Goal: Contribute content: Contribute content

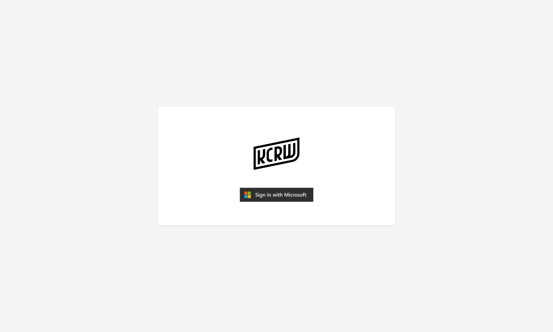
click at [282, 193] on img "submit" at bounding box center [277, 195] width 74 height 14
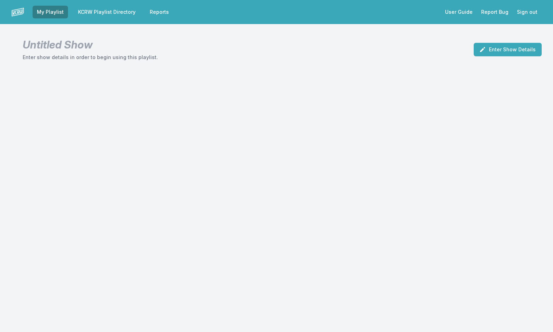
click at [116, 9] on link "KCRW Playlist Directory" at bounding box center [107, 12] width 66 height 13
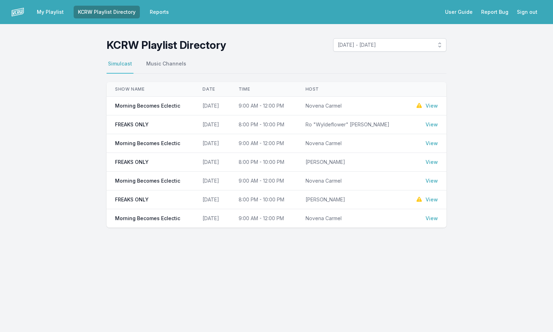
click at [432, 106] on link "View" at bounding box center [431, 105] width 12 height 7
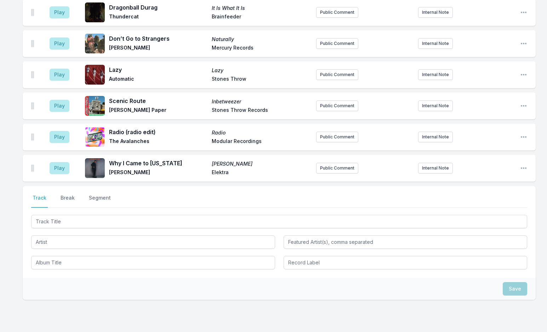
scroll to position [559, 0]
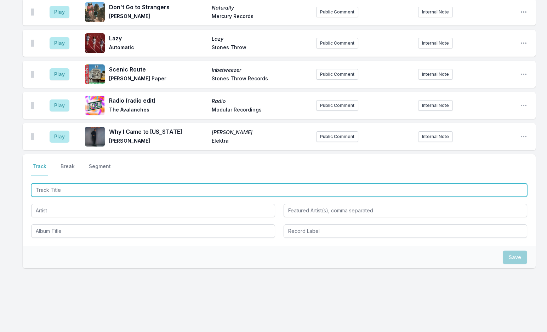
click at [77, 188] on input "Track Title" at bounding box center [279, 189] width 496 height 13
click at [76, 183] on input "Track Title" at bounding box center [279, 189] width 496 height 13
paste input "Little Miss Two Time"
type input "Little Miss Two Time"
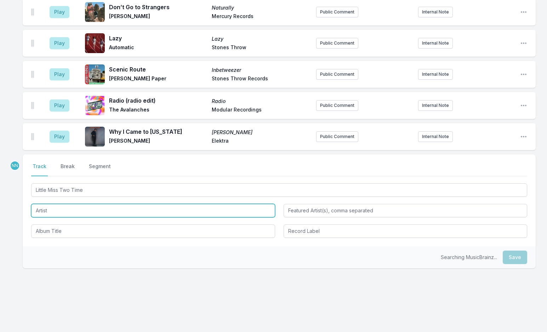
click at [70, 207] on input "Artist" at bounding box center [153, 210] width 244 height 13
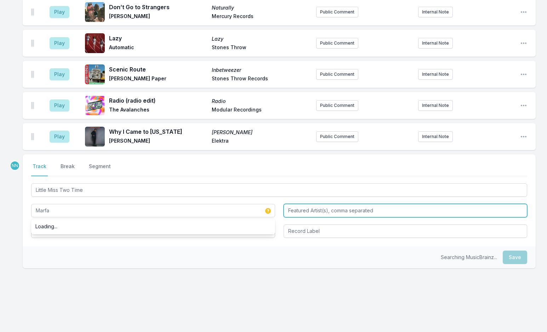
type input "Marfa"
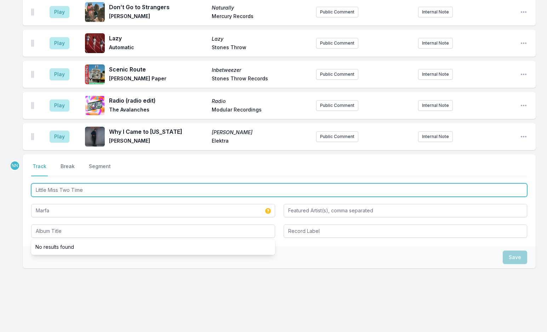
click at [62, 185] on input "Little Miss Two Time" at bounding box center [279, 189] width 496 height 13
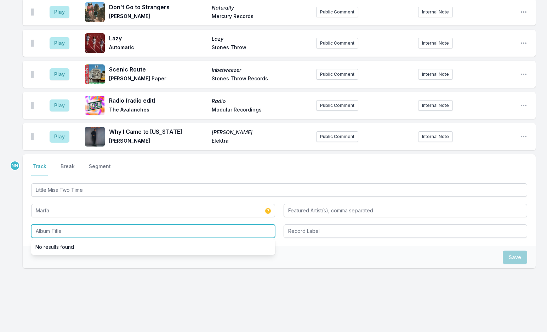
click at [68, 227] on input "Album Title" at bounding box center [153, 230] width 244 height 13
paste input "Little Miss Two Time"
type input "Little Miss Two Time"
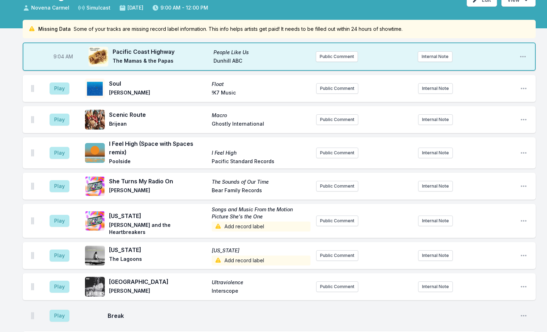
scroll to position [0, 0]
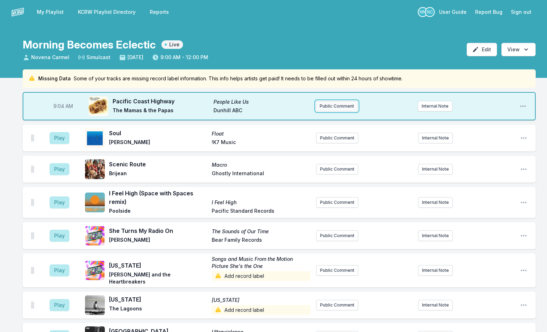
click at [342, 104] on button "Public Comment" at bounding box center [337, 106] width 42 height 11
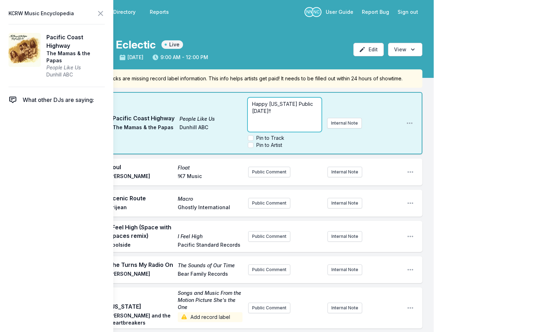
click at [284, 111] on p "Happy [US_STATE] Public [DATE]!!" at bounding box center [284, 107] width 65 height 14
click at [100, 14] on icon at bounding box center [100, 13] width 4 height 4
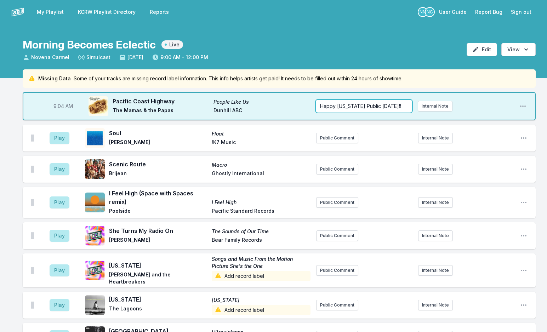
click at [369, 106] on span "Happy [US_STATE] Public [DATE]!!" at bounding box center [360, 106] width 81 height 6
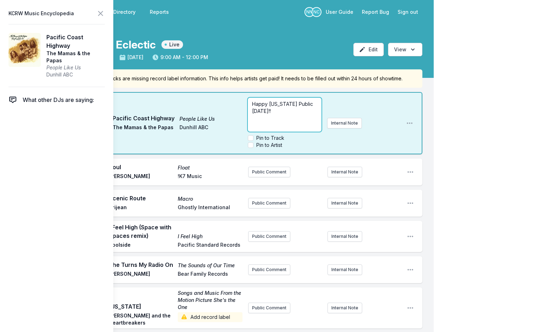
click at [285, 115] on div "Happy [US_STATE] Public [DATE]!!" at bounding box center [284, 115] width 73 height 34
drag, startPoint x: 280, startPoint y: 111, endPoint x: 285, endPoint y: 118, distance: 8.9
click at [285, 115] on p "Happy [US_STATE] Public [DATE]!! So keep it going!" at bounding box center [284, 107] width 65 height 14
click at [288, 116] on p "Happy [US_STATE] Public [DATE]!! Keep us strong and vibrant" at bounding box center [284, 110] width 65 height 21
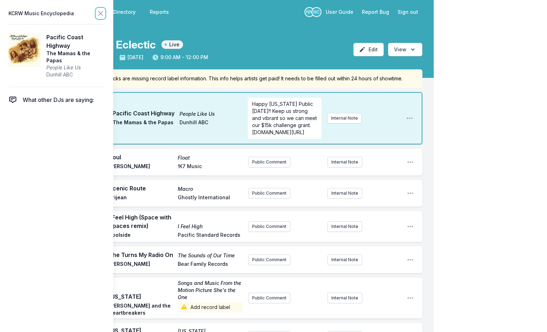
click at [97, 18] on button at bounding box center [100, 13] width 8 height 10
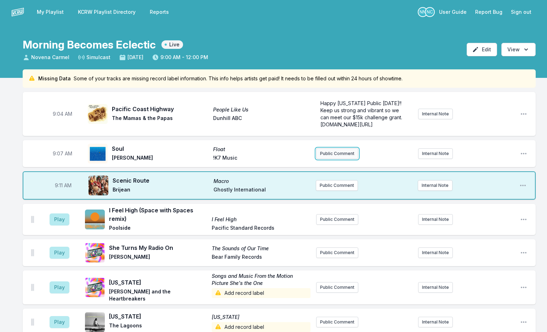
click at [334, 151] on button "Public Comment" at bounding box center [337, 153] width 42 height 11
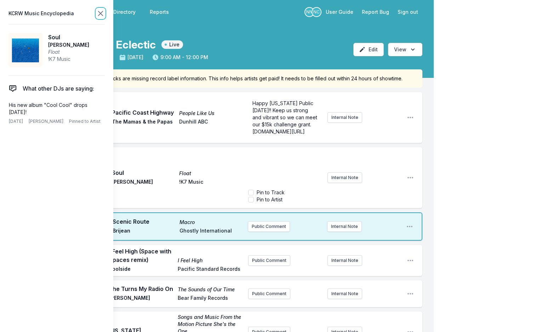
click at [99, 13] on icon at bounding box center [100, 13] width 8 height 8
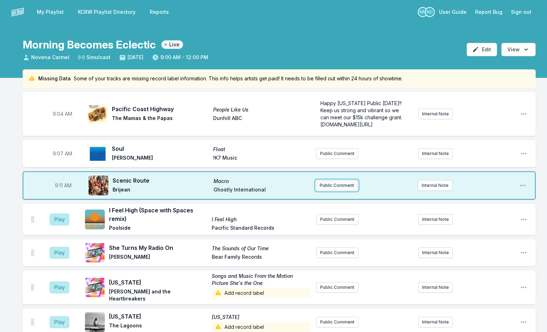
click at [332, 184] on button "Public Comment" at bounding box center [337, 185] width 42 height 11
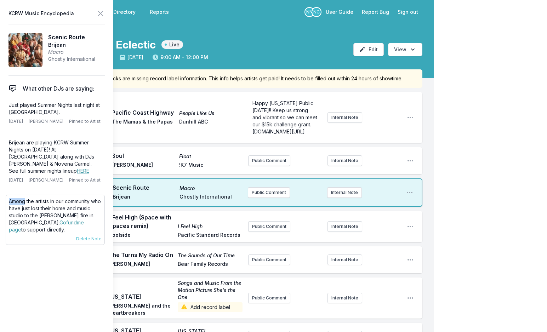
drag, startPoint x: 9, startPoint y: 201, endPoint x: 25, endPoint y: 203, distance: 16.5
click at [25, 203] on p "Among the artists in our community who have just lost their home and music stud…" at bounding box center [55, 215] width 93 height 35
click at [100, 12] on icon at bounding box center [100, 13] width 8 height 8
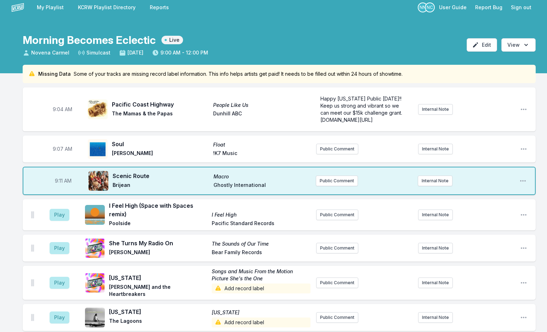
scroll to position [35, 0]
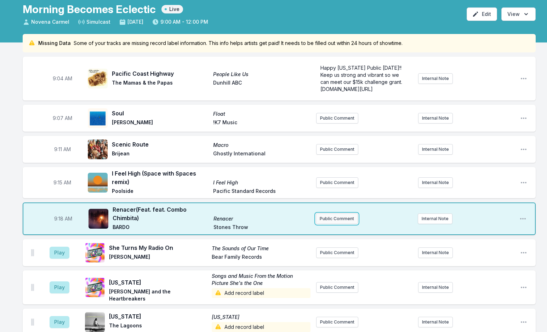
click at [349, 218] on button "Public Comment" at bounding box center [337, 218] width 42 height 11
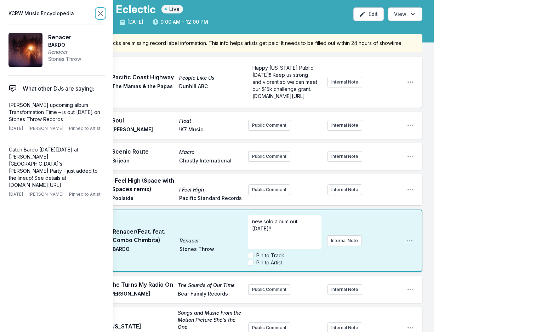
click at [100, 13] on icon at bounding box center [100, 13] width 4 height 4
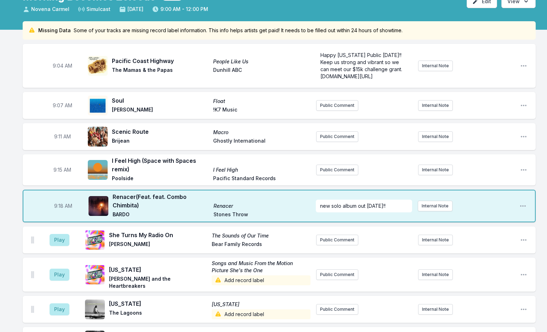
scroll to position [71, 0]
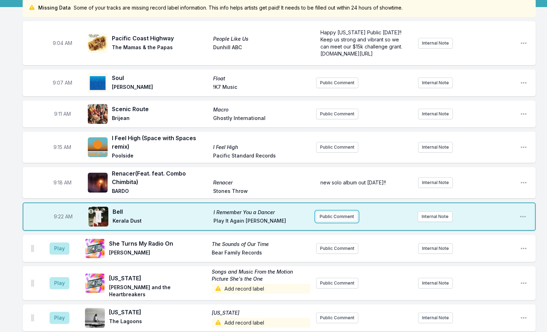
click at [350, 217] on button "Public Comment" at bounding box center [337, 216] width 42 height 11
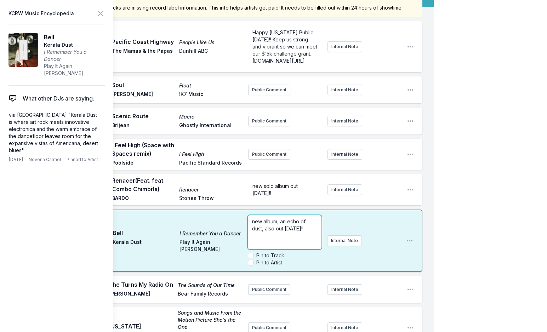
click at [250, 222] on div "new album, an echo of dust, also out [DATE]!!" at bounding box center [284, 232] width 73 height 34
click at [307, 227] on span "getting you ready for New Music [DATE]. New album, an echo of dust, out [DATE]!!" at bounding box center [283, 231] width 63 height 27
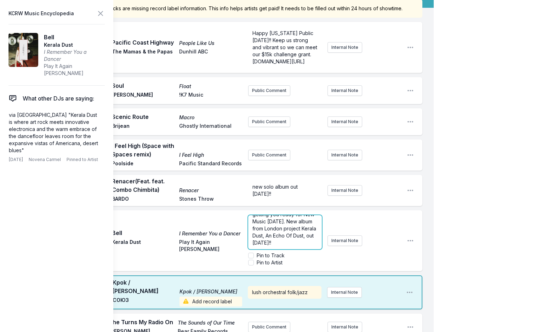
scroll to position [0, 0]
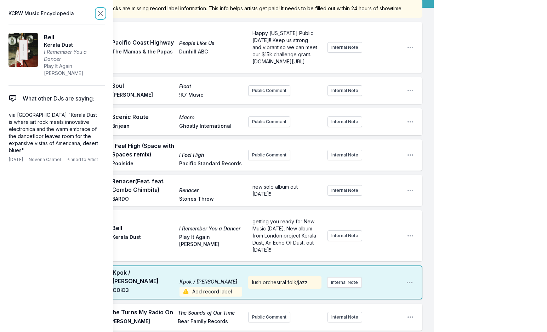
click at [99, 14] on icon at bounding box center [100, 13] width 8 height 8
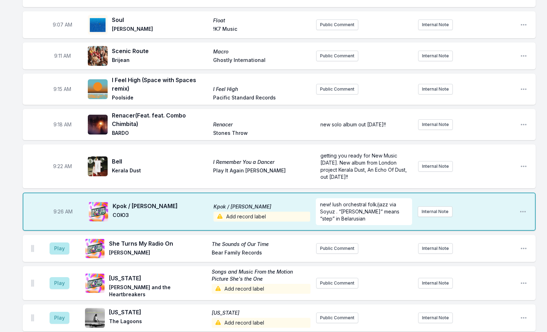
scroll to position [141, 0]
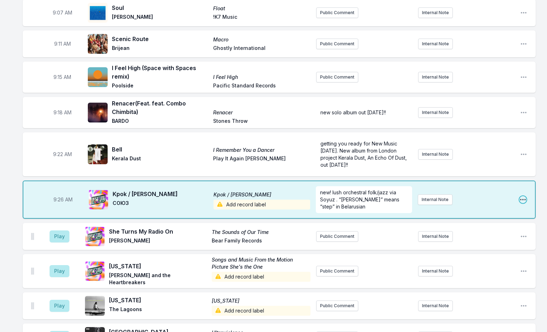
click at [521, 197] on icon "Open playlist item options" at bounding box center [522, 199] width 7 height 7
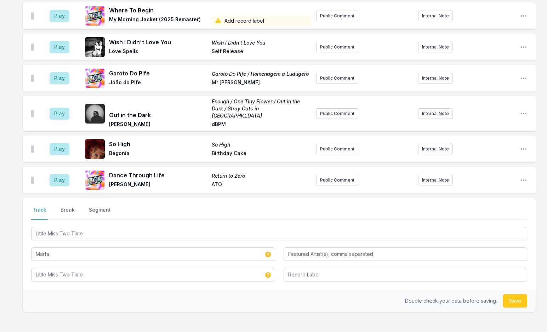
scroll to position [1264, 0]
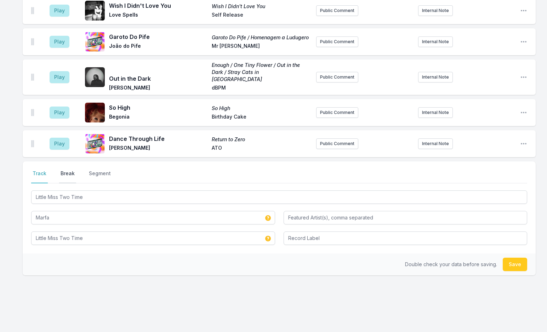
click at [65, 170] on button "Break" at bounding box center [67, 176] width 17 height 13
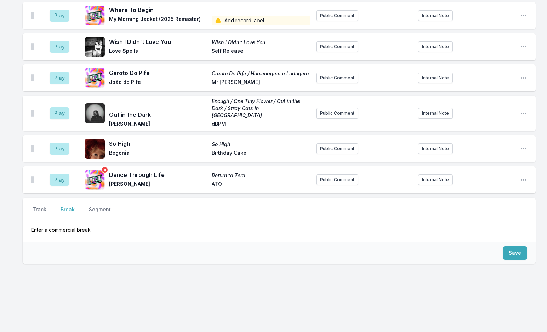
scroll to position [1216, 0]
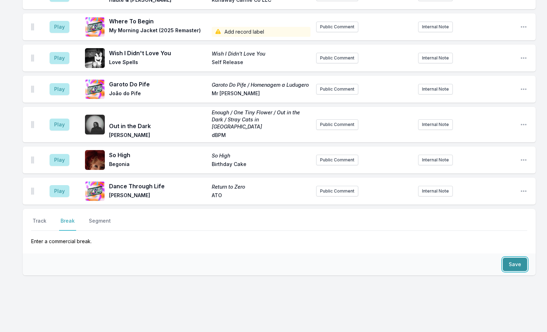
click at [511, 258] on button "Save" at bounding box center [514, 264] width 24 height 13
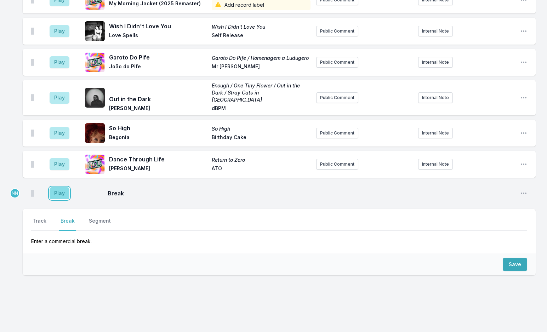
click at [58, 187] on button "Play" at bounding box center [60, 193] width 20 height 12
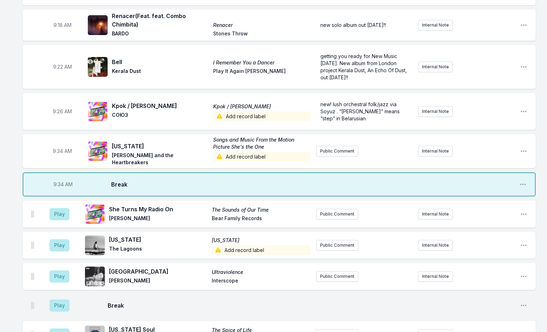
scroll to position [146, 0]
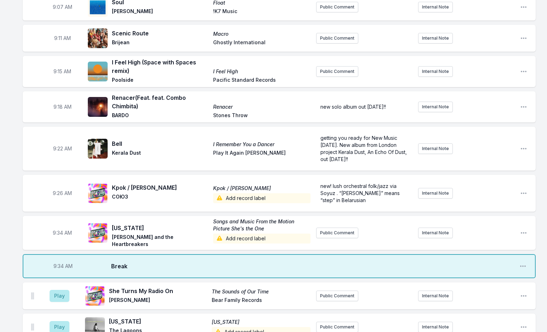
click at [61, 263] on span "9:34 AM" at bounding box center [62, 266] width 19 height 7
click at [62, 261] on input "09:34" at bounding box center [63, 265] width 40 height 13
click at [60, 263] on input "09:34" at bounding box center [63, 265] width 40 height 13
type input "09:02"
type input "09:33"
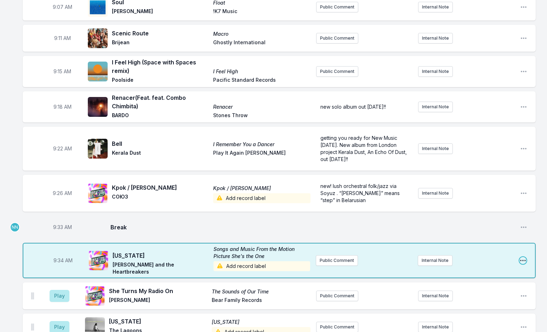
click at [522, 257] on icon "Open playlist item options" at bounding box center [522, 260] width 7 height 7
click at [493, 281] on button "Edit Track Details" at bounding box center [486, 287] width 79 height 13
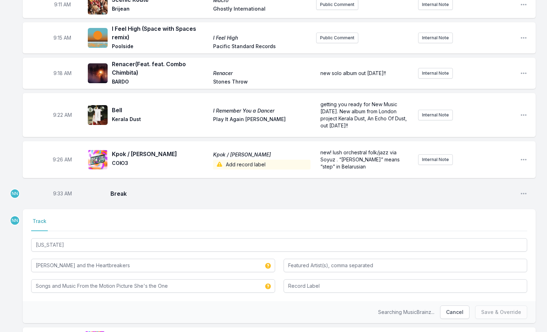
scroll to position [217, 0]
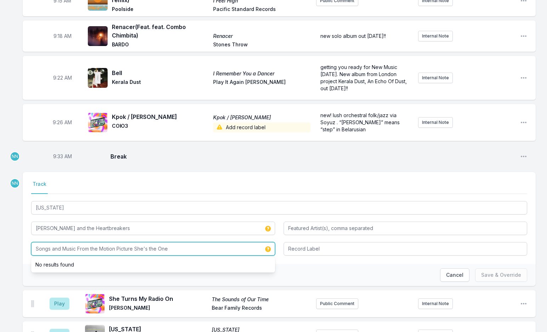
drag, startPoint x: 134, startPoint y: 249, endPoint x: 248, endPoint y: 252, distance: 114.7
click at [248, 252] on input "Songs and Music From the Motion Picture She's the One" at bounding box center [153, 248] width 244 height 13
paste input "She's the One"
type input "She's the One (Songs and Music From the Motion Picture)"
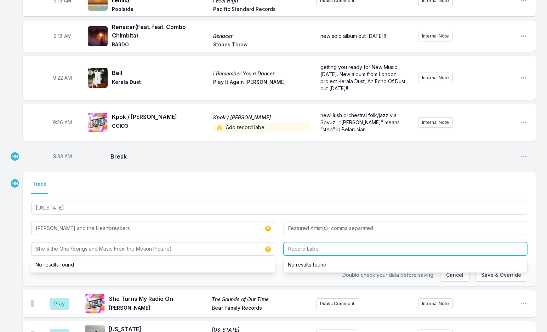
click at [298, 245] on input "Record Label" at bounding box center [405, 248] width 244 height 13
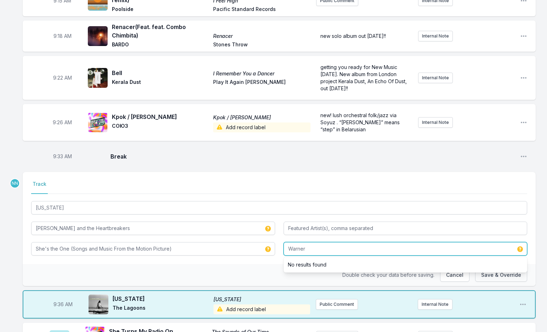
type input "Warner"
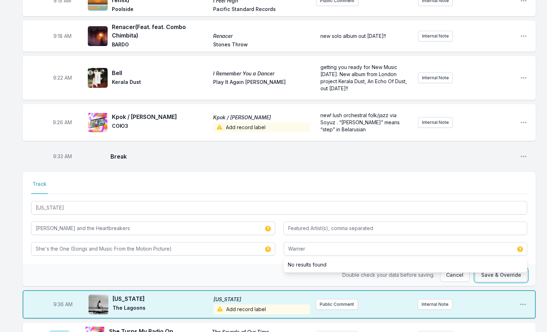
click at [499, 278] on button "Save & Override" at bounding box center [501, 274] width 52 height 13
type input "Songs and Music From the Motion Picture She's the One"
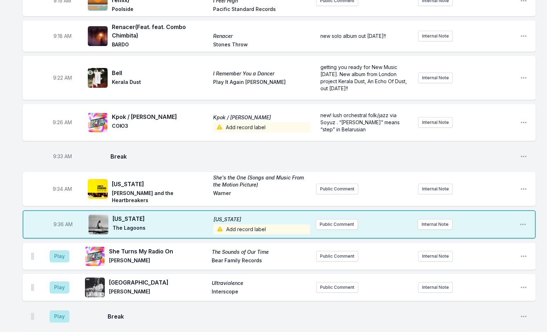
click at [250, 224] on span "Add record label" at bounding box center [261, 229] width 97 height 10
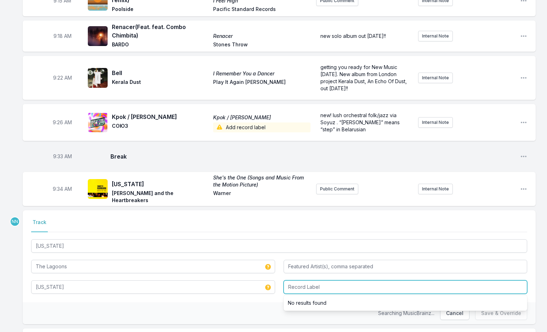
click at [300, 281] on input "Record Label" at bounding box center [405, 286] width 244 height 13
type input "T"
type input "Self Released"
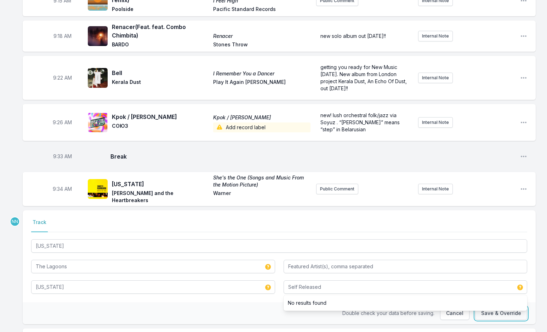
click at [484, 306] on button "Save & Override" at bounding box center [501, 312] width 52 height 13
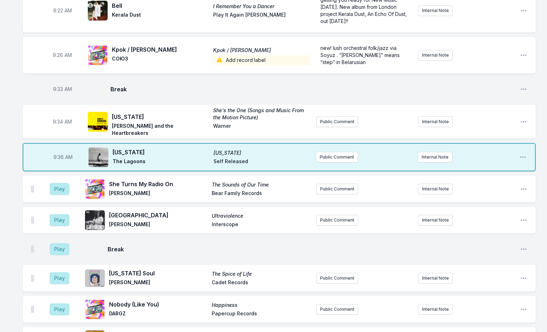
scroll to position [323, 0]
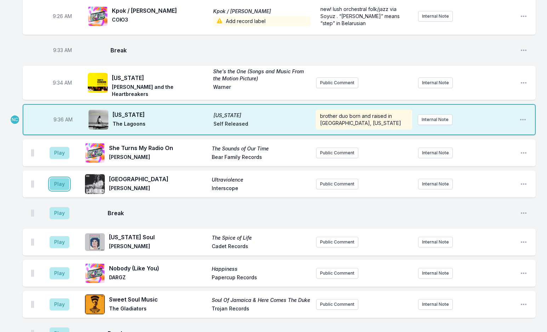
click at [58, 181] on button "Play" at bounding box center [60, 184] width 20 height 12
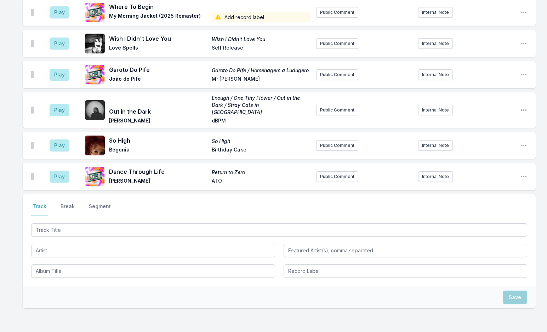
scroll to position [1349, 0]
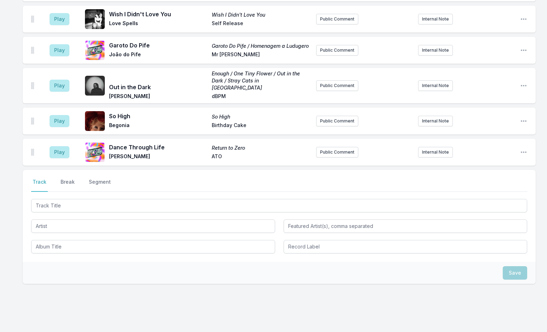
click at [69, 178] on button "Break" at bounding box center [67, 184] width 17 height 13
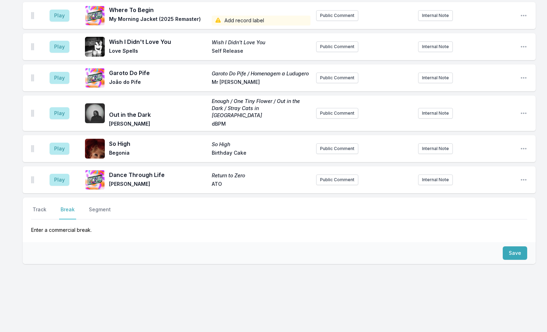
scroll to position [1301, 0]
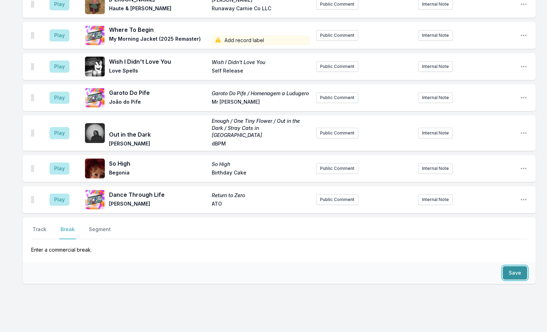
click at [513, 266] on button "Save" at bounding box center [514, 272] width 24 height 13
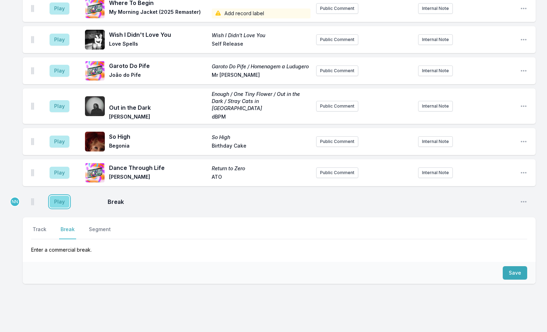
click at [63, 196] on button "Play" at bounding box center [60, 202] width 20 height 12
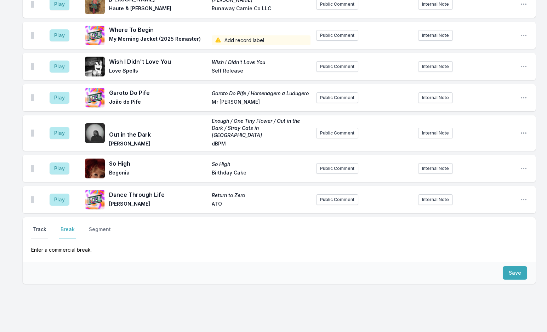
click at [42, 226] on button "Track" at bounding box center [39, 232] width 17 height 13
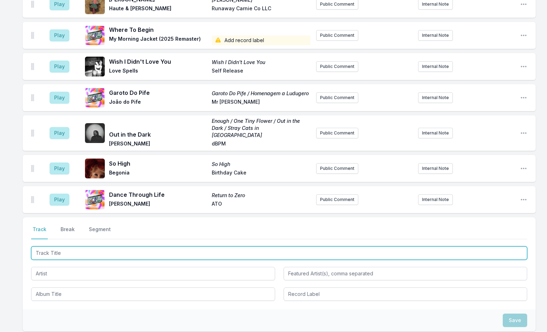
click at [73, 246] on input "Track Title" at bounding box center [279, 252] width 496 height 13
type input "Little Miss Town"
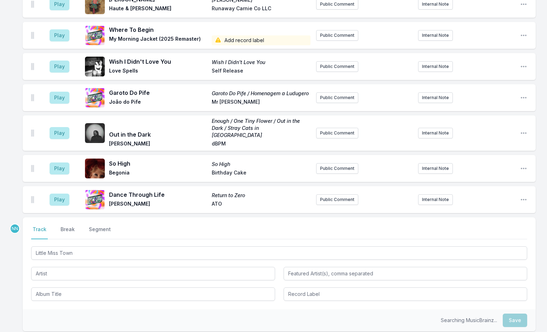
click at [61, 262] on div "Little Miss Town" at bounding box center [279, 273] width 496 height 56
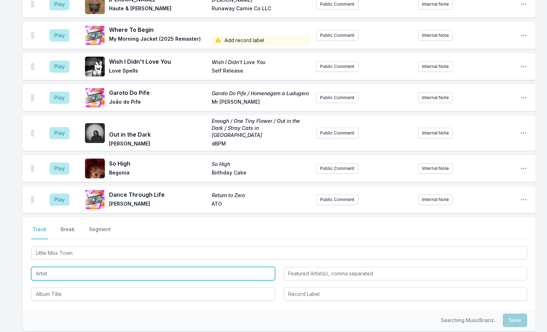
click at [59, 267] on input "Artist" at bounding box center [153, 273] width 244 height 13
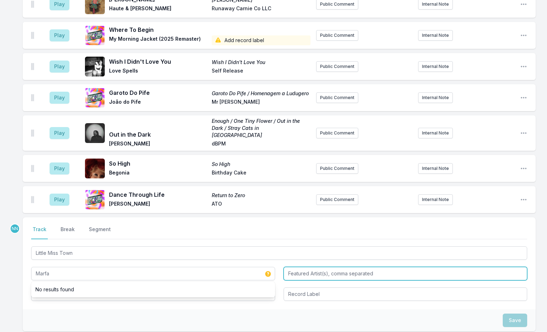
type input "Marfa"
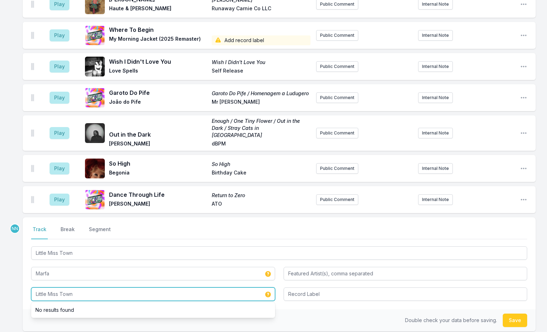
type input "Little Miss Town"
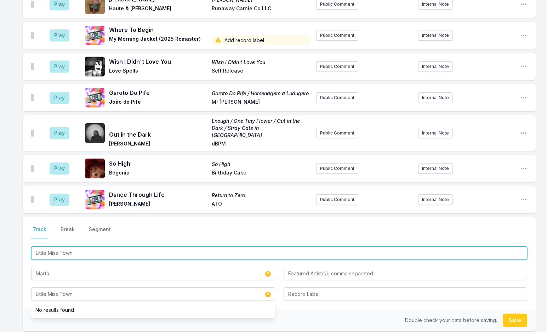
drag, startPoint x: 63, startPoint y: 233, endPoint x: 110, endPoint y: 243, distance: 48.8
click at [110, 245] on div "Little Miss Town Marfa Little Miss Town No results found" at bounding box center [279, 273] width 496 height 56
type input "Little Miss Two Time"
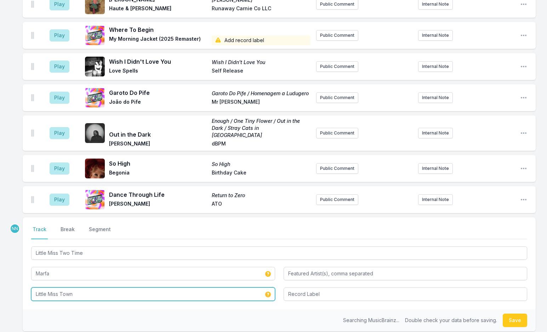
click at [79, 287] on input "Little Miss Town" at bounding box center [153, 293] width 244 height 13
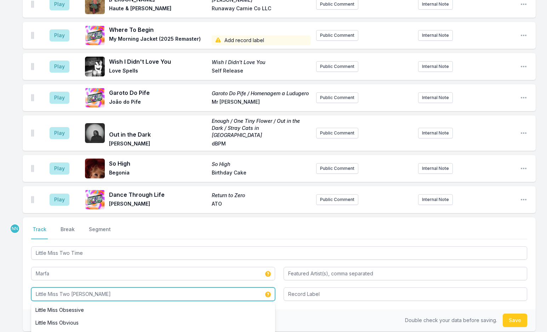
type input "Little Miss Two Time"
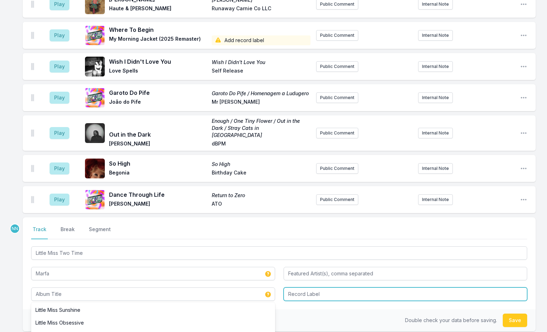
type input "Little Miss Two Time"
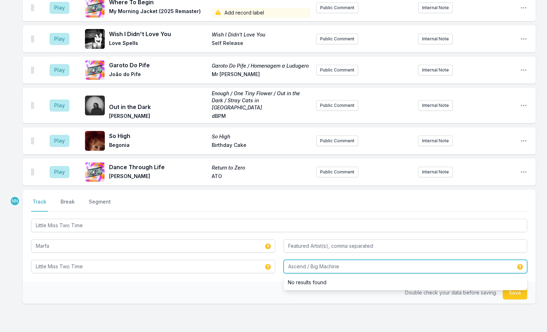
scroll to position [1366, 0]
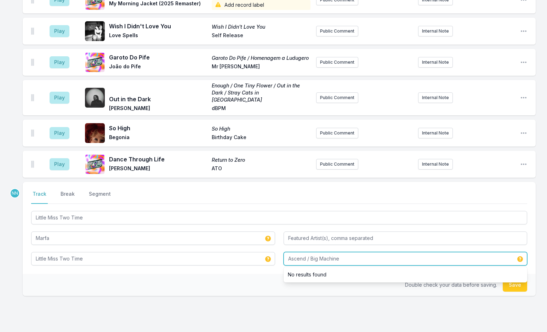
type input "Ascend / Big Machine"
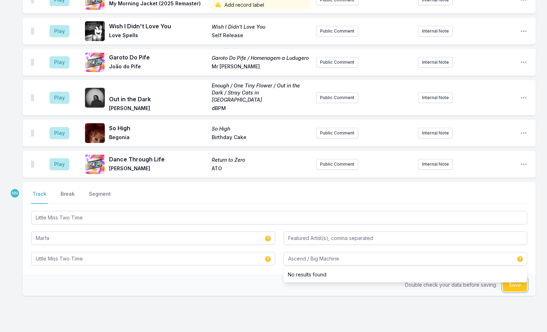
click at [523, 278] on button "Save" at bounding box center [514, 284] width 24 height 13
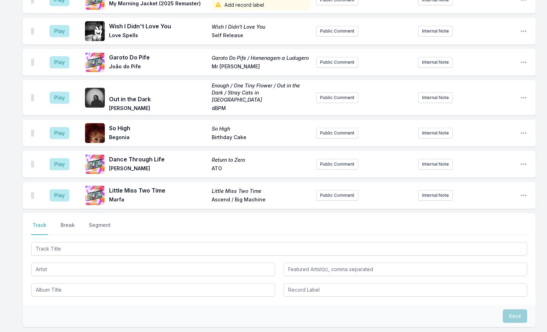
scroll to position [1398, 0]
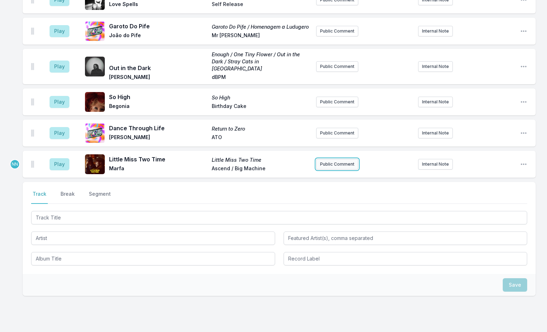
click at [328, 159] on button "Public Comment" at bounding box center [337, 164] width 42 height 11
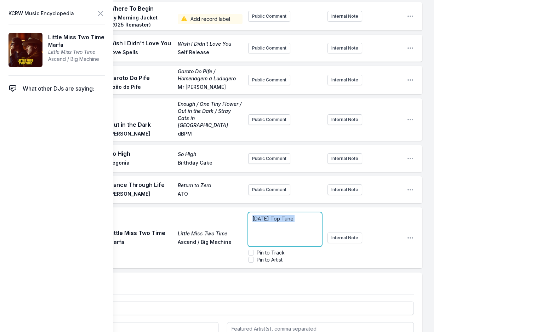
drag, startPoint x: 295, startPoint y: 184, endPoint x: 183, endPoint y: 181, distance: 112.6
click at [183, 207] on div "Play Little Miss Two Time Little Miss Two Time Marfa Ascend / Big Machine [DATE…" at bounding box center [222, 237] width 399 height 61
click at [309, 215] on p "﻿ [DATE] Top Tune :" at bounding box center [284, 218] width 65 height 7
click at [312, 212] on div "﻿ [DATE] Top Tune : Americana duo Marfa makes music that ties [GEOGRAPHIC_DATA]…" at bounding box center [285, 229] width 74 height 34
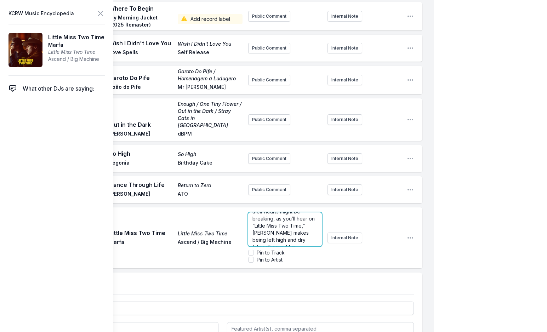
scroll to position [92, 0]
click at [250, 257] on input "Pin to Artist" at bounding box center [251, 260] width 6 height 6
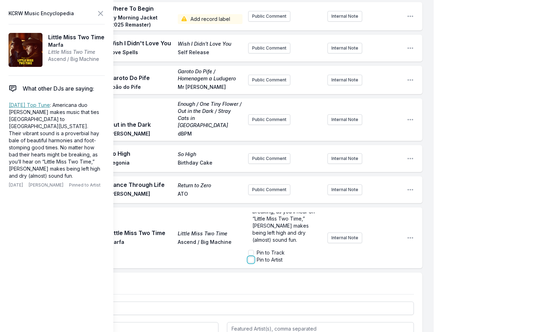
checkbox input "true"
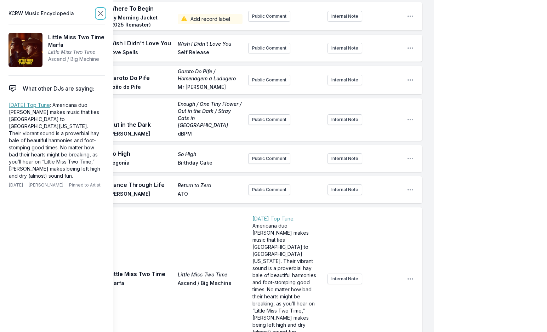
click at [101, 13] on icon at bounding box center [100, 13] width 4 height 4
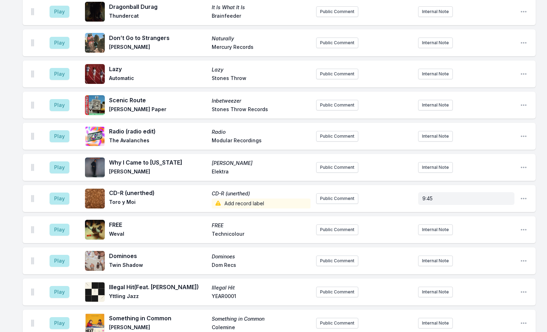
scroll to position [839, 0]
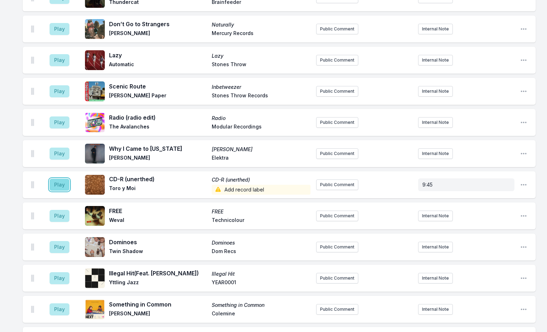
click at [57, 179] on button "Play" at bounding box center [60, 185] width 20 height 12
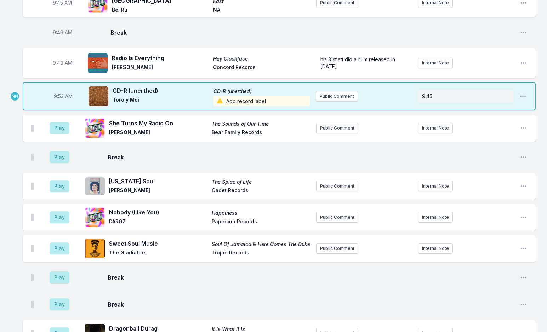
scroll to position [450, 0]
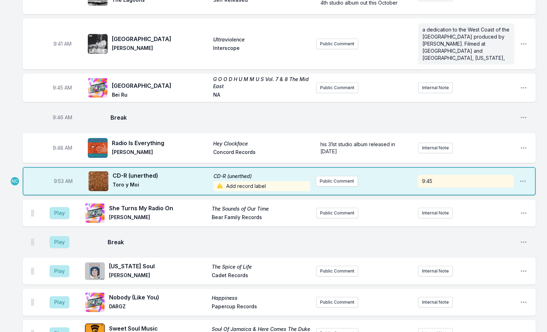
click at [253, 181] on span "Add record label" at bounding box center [261, 186] width 97 height 10
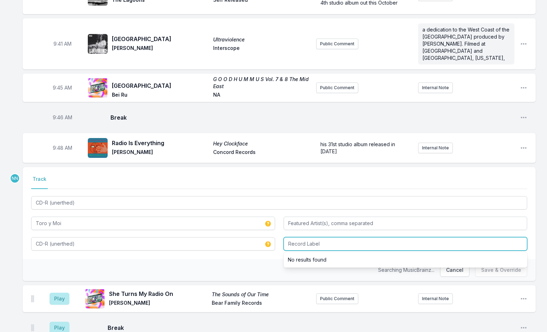
click at [298, 237] on input "Record Label" at bounding box center [405, 243] width 244 height 13
type input "Dead Oceans"
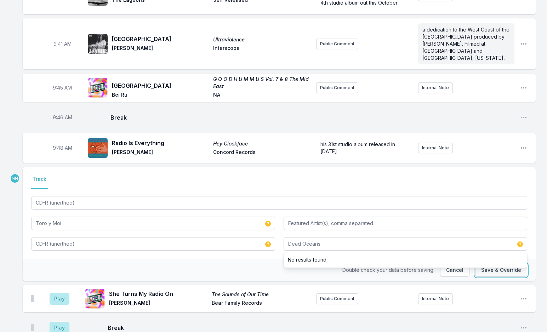
click at [489, 263] on button "Save & Override" at bounding box center [501, 269] width 52 height 13
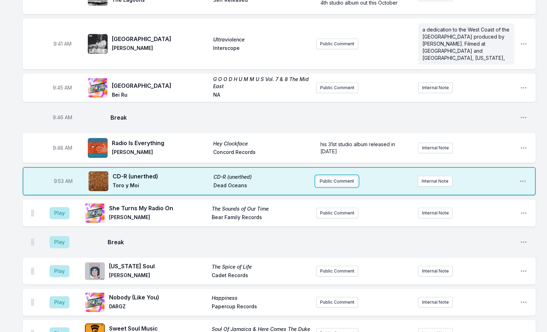
click at [342, 176] on button "Public Comment" at bounding box center [337, 181] width 42 height 11
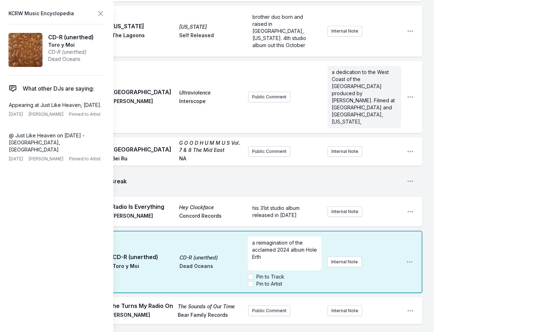
click at [252, 240] on span "a reimagination of the acclaimed 2024 album Hole Erth" at bounding box center [285, 250] width 66 height 20
click at [278, 239] on p "first single from a reimagination of the acclaimed 2024 album Hole Erth." at bounding box center [284, 253] width 65 height 28
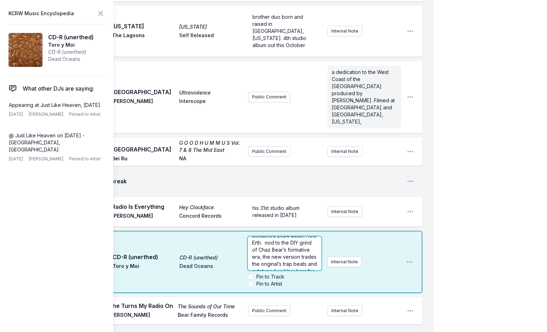
scroll to position [7, 0]
click at [277, 232] on span "first single from a reimagination of the acclaimed 2024 album Hole Erth. nod to…" at bounding box center [285, 274] width 66 height 84
click at [98, 9] on button at bounding box center [100, 13] width 8 height 10
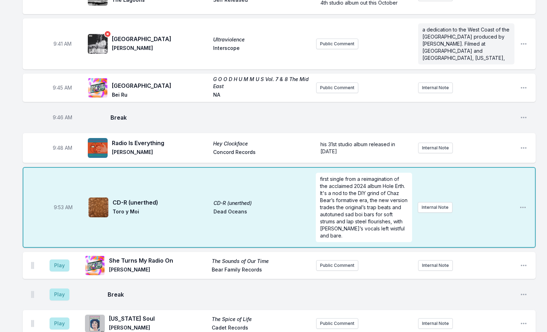
scroll to position [0, 0]
click at [363, 204] on aside "first single from a reimagination of the acclaimed 2024 album Hole Erth. It's a…" at bounding box center [364, 207] width 96 height 75
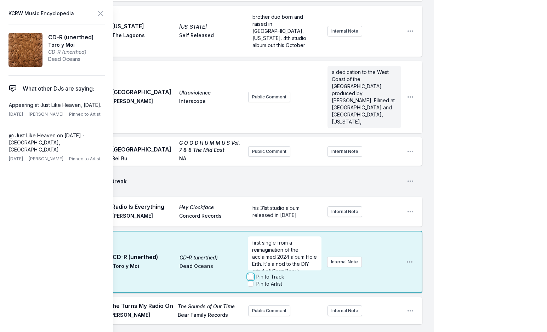
click at [251, 274] on input "Pin to Track" at bounding box center [251, 277] width 6 height 6
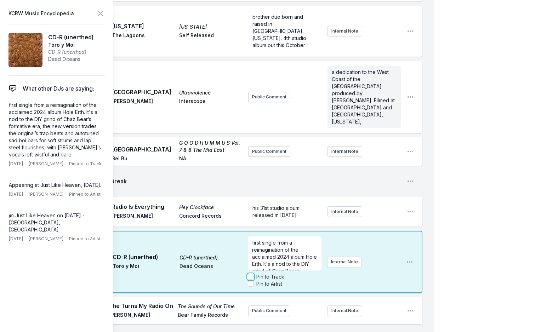
checkbox input "true"
click at [100, 12] on icon at bounding box center [100, 13] width 8 height 8
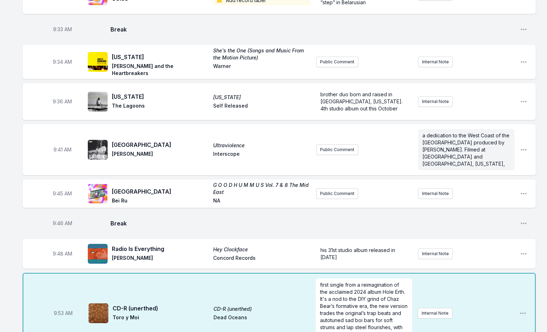
scroll to position [344, 0]
click at [524, 190] on icon "Open playlist item options" at bounding box center [523, 193] width 7 height 7
click at [489, 214] on button "Edit Track Details" at bounding box center [487, 220] width 79 height 13
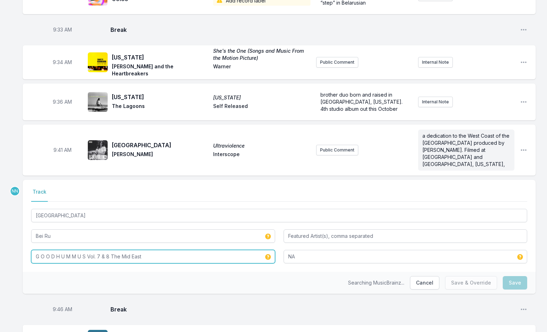
click at [109, 250] on input "G O O D H U M M U S Vol. 7 & 8 The Mid East" at bounding box center [153, 256] width 244 height 13
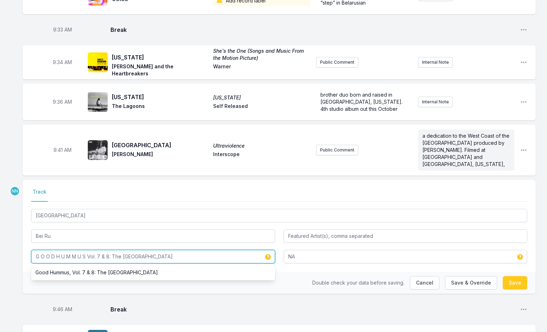
type input "G O O D H U M M U S Vol. 7 & 8: The [GEOGRAPHIC_DATA]"
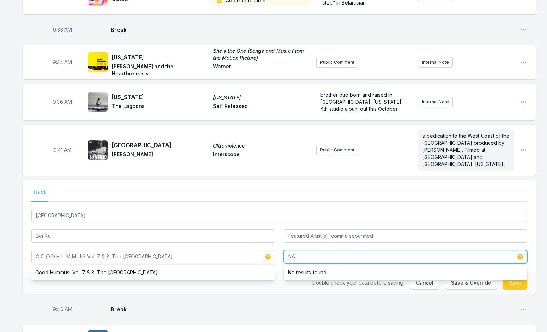
drag, startPoint x: 300, startPoint y: 244, endPoint x: 254, endPoint y: 243, distance: 46.0
click at [254, 243] on div "East Hollywood Bei Ru G O O D H U M M U S Vol. 7 & 8: The Mid East Good Hummus,…" at bounding box center [279, 235] width 496 height 56
type input "[PERSON_NAME] Music"
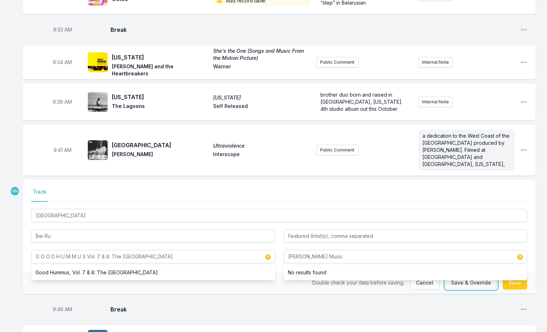
click at [475, 276] on button "Save & Override" at bounding box center [471, 282] width 52 height 13
type input "G O O D H U M M U S Vol. 7 & 8 The Mid East"
type input "NA"
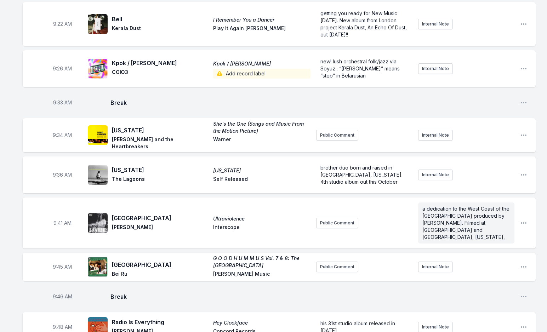
scroll to position [167, 0]
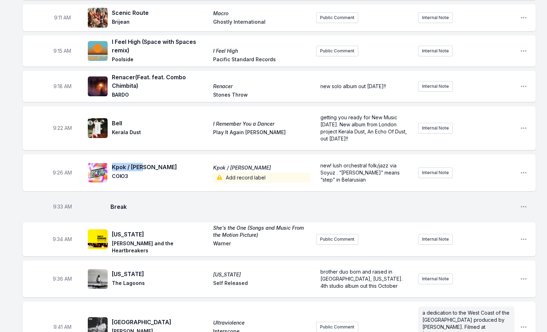
drag, startPoint x: 112, startPoint y: 168, endPoint x: 144, endPoint y: 169, distance: 32.2
click at [144, 169] on span "Kpok / [PERSON_NAME]" at bounding box center [160, 167] width 97 height 8
click at [118, 178] on span "СОЮЗ" at bounding box center [160, 178] width 97 height 10
click at [116, 178] on span "СОЮЗ" at bounding box center [160, 178] width 97 height 10
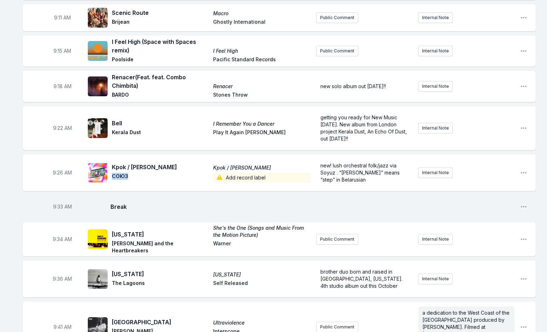
click at [116, 178] on span "СОЮЗ" at bounding box center [160, 178] width 97 height 10
copy span "СОЮЗ"
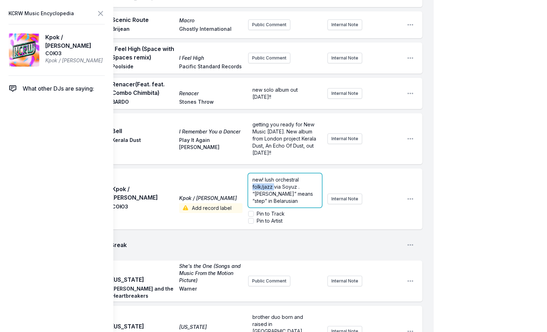
drag, startPoint x: 320, startPoint y: 173, endPoint x: 279, endPoint y: 187, distance: 43.0
click at [275, 187] on span "new! lush orchestral folk/jazz via Soyuz . “[PERSON_NAME]” means “step” in Bela…" at bounding box center [283, 190] width 62 height 27
click at [280, 187] on span "new! lush orchestral folk/jazz via Soyuz . “[PERSON_NAME]” means “step” in Bela…" at bounding box center [283, 190] width 62 height 27
drag, startPoint x: 281, startPoint y: 186, endPoint x: 295, endPoint y: 185, distance: 14.2
click at [295, 185] on span "new! lush orchestral folk/jazz via Soyuz . “[PERSON_NAME]” means “step” in Bela…" at bounding box center [283, 190] width 62 height 27
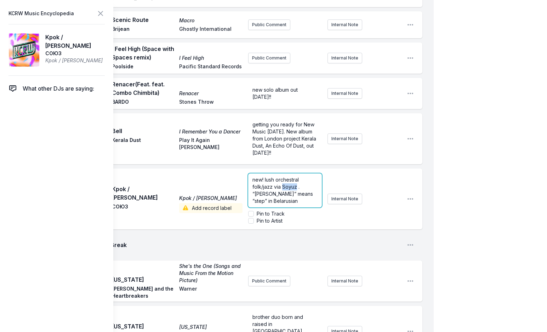
copy span "Soyuz"
click at [202, 206] on ul "9:04 AM Pacific Coast Highway People Like Us The Mamas & the Papas Dunhill ABC …" at bounding box center [222, 305] width 399 height 761
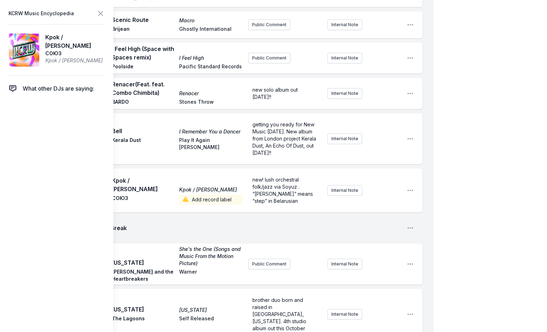
click at [201, 195] on span "Add record label" at bounding box center [210, 200] width 63 height 10
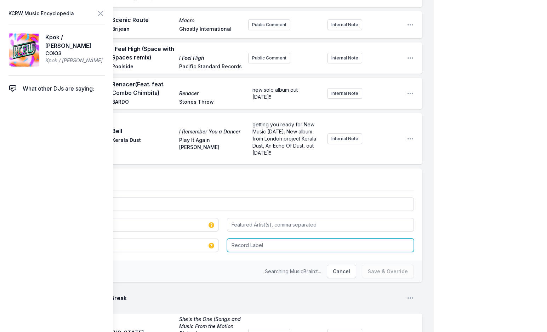
click at [244, 244] on input "Record Label" at bounding box center [320, 244] width 187 height 13
type input "Mr [PERSON_NAME]"
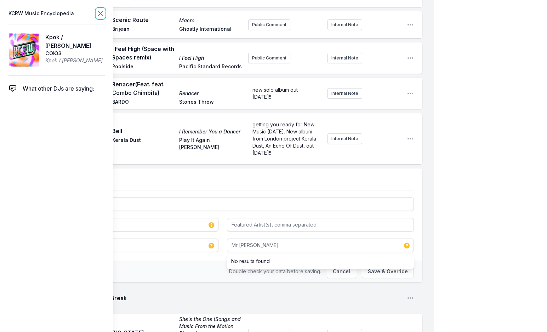
click at [97, 13] on icon at bounding box center [100, 13] width 8 height 8
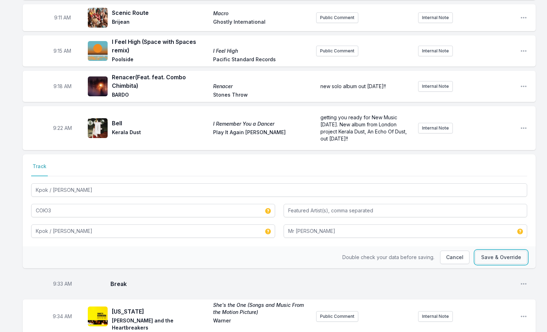
click at [485, 255] on button "Save & Override" at bounding box center [501, 257] width 52 height 13
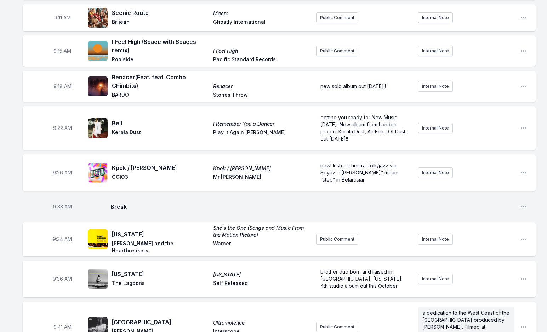
click at [528, 173] on div "9:26 AM Kpok / [PERSON_NAME] Kpok / [PERSON_NAME] СОЮЗ Mr [PERSON_NAME] new! lu…" at bounding box center [279, 172] width 513 height 37
click at [524, 172] on icon "Open playlist item options" at bounding box center [523, 172] width 7 height 7
click at [474, 196] on button "Edit Track Details" at bounding box center [487, 199] width 79 height 13
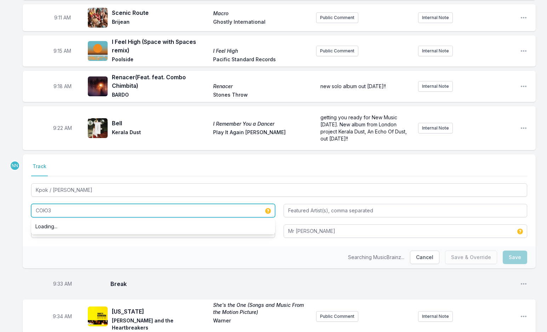
drag, startPoint x: 59, startPoint y: 209, endPoint x: 5, endPoint y: 209, distance: 54.1
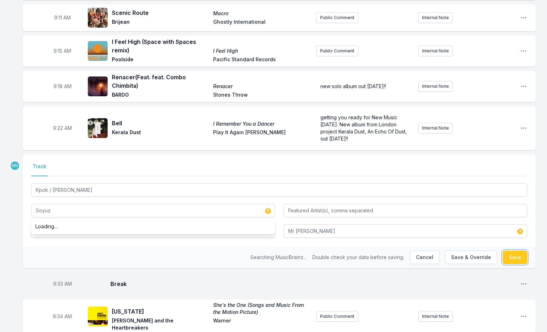
click at [512, 258] on button "Save" at bounding box center [514, 257] width 24 height 13
type input "СОЮЗ"
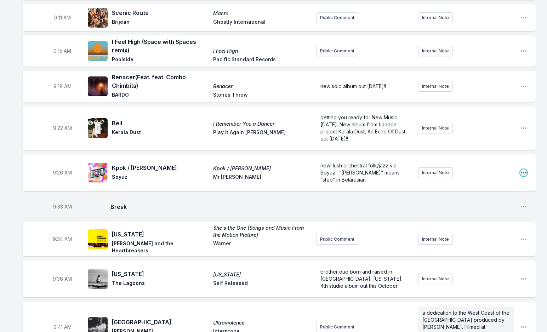
click at [520, 172] on icon "Open playlist item options" at bounding box center [523, 172] width 7 height 7
click at [499, 198] on button "Edit Track Details" at bounding box center [487, 199] width 79 height 13
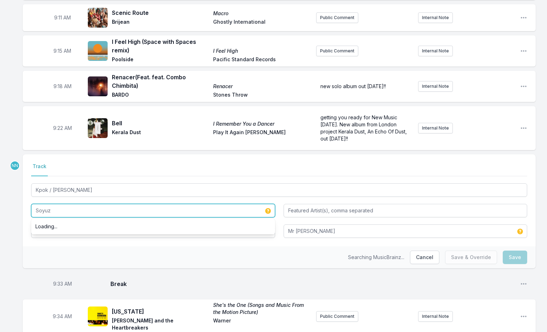
click at [62, 212] on input "Soyuz" at bounding box center [153, 210] width 244 height 13
click at [34, 213] on input "Soyuz" at bounding box center [153, 210] width 244 height 13
paste input "СОЮЗ"
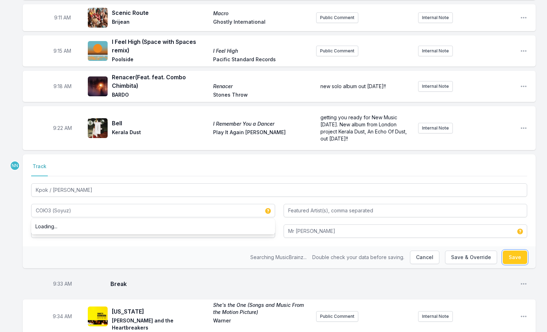
click at [511, 255] on button "Save" at bounding box center [514, 257] width 24 height 13
type input "Soyuz"
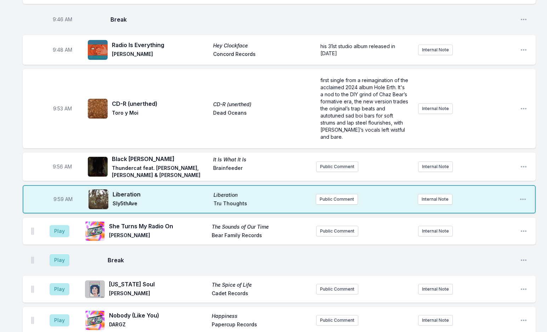
scroll to position [556, 0]
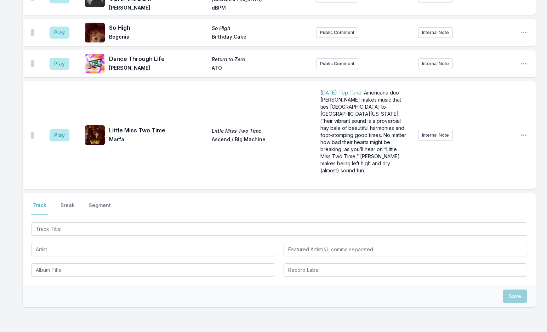
scroll to position [1585, 0]
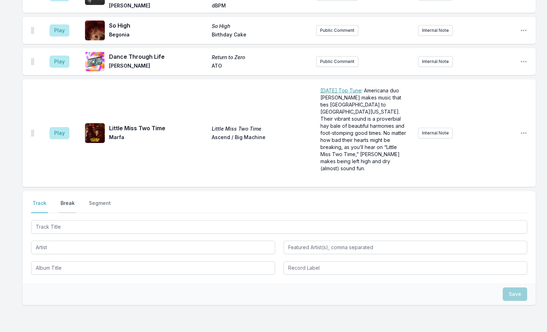
click at [66, 200] on button "Break" at bounding box center [67, 206] width 17 height 13
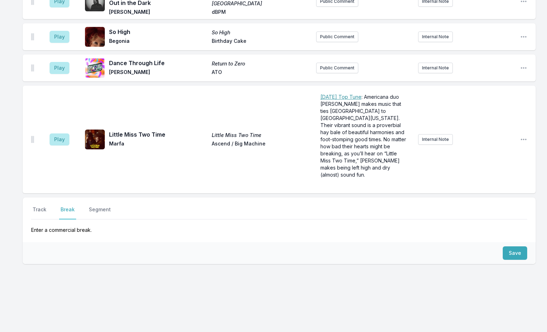
scroll to position [1538, 0]
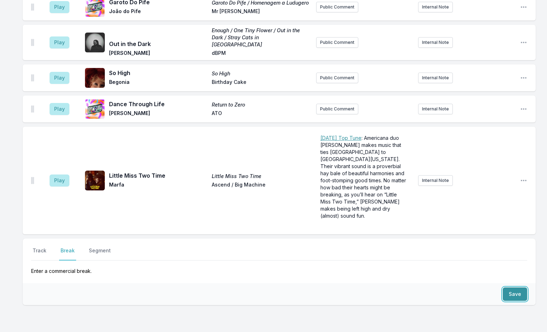
click at [515, 287] on button "Save" at bounding box center [514, 293] width 24 height 13
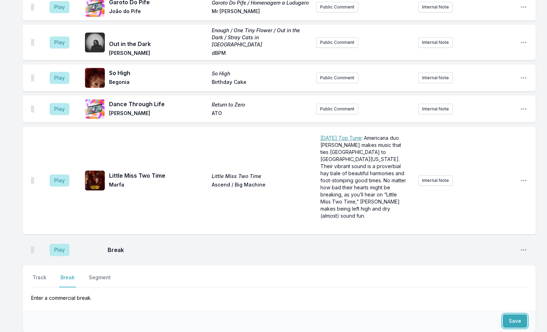
scroll to position [1565, 0]
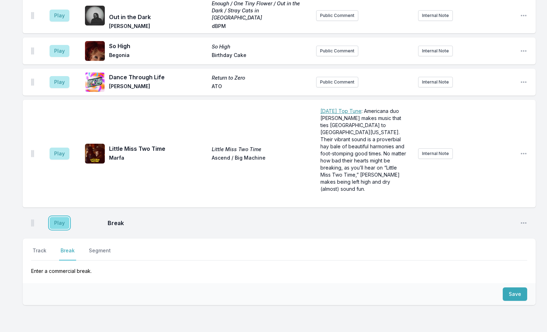
click at [57, 217] on button "Play" at bounding box center [60, 223] width 20 height 12
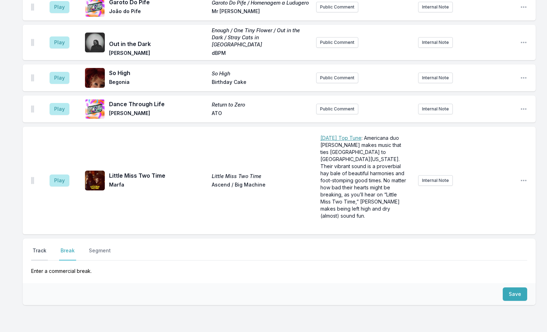
click at [39, 247] on button "Track" at bounding box center [39, 253] width 17 height 13
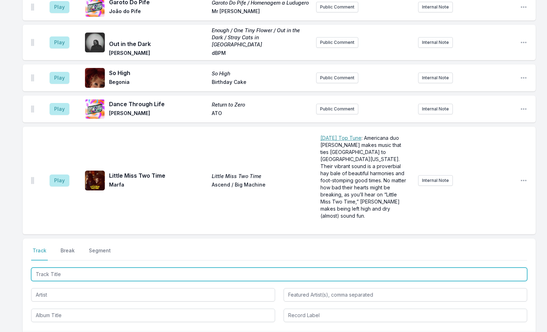
click at [80, 267] on input "Track Title" at bounding box center [279, 273] width 496 height 13
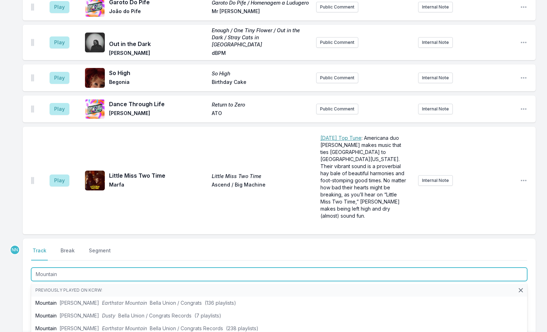
type input "Mountain"
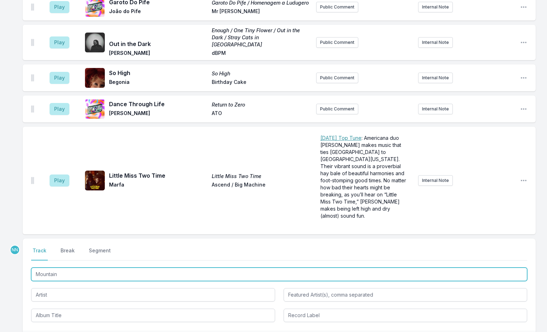
drag, startPoint x: 64, startPoint y: 233, endPoint x: -7, endPoint y: 226, distance: 72.1
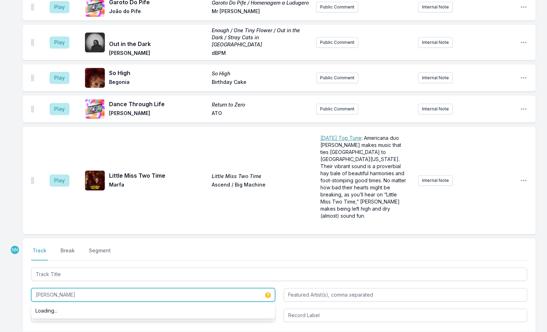
type input "[PERSON_NAME]"
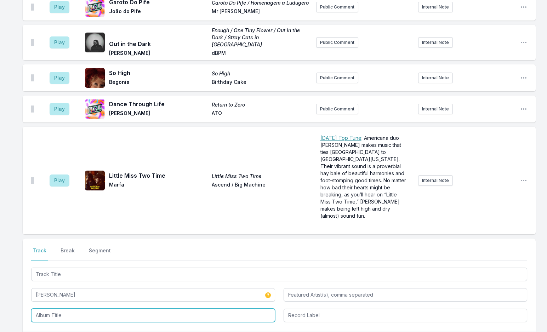
click at [40, 309] on input "Album Title" at bounding box center [153, 315] width 244 height 13
type input "[PERSON_NAME]"
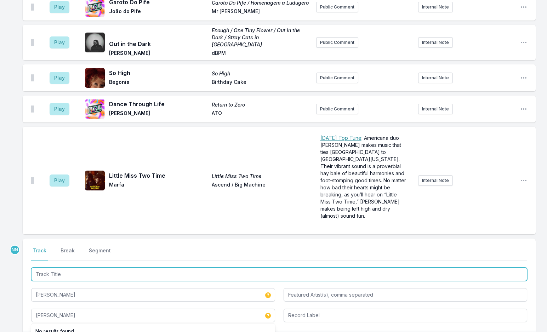
click at [75, 267] on input "Track Title" at bounding box center [279, 273] width 496 height 13
click at [153, 267] on input "[PERSON_NAME] in conversation with [PERSON_NAME]" at bounding box center [279, 273] width 496 height 13
type input "[PERSON_NAME] in conversation with [PERSON_NAME]"
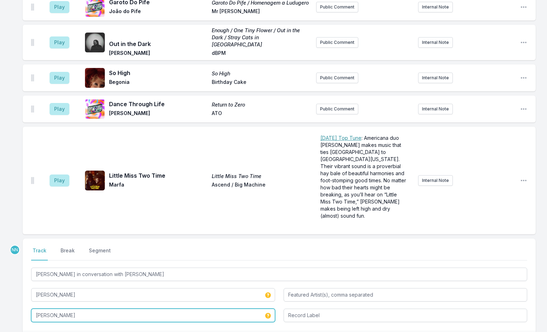
click at [107, 309] on input "[PERSON_NAME]" at bounding box center [153, 315] width 244 height 13
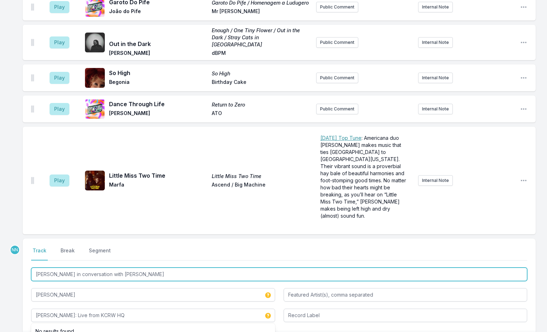
click at [88, 267] on input "[PERSON_NAME] in conversation with [PERSON_NAME]" at bounding box center [279, 273] width 496 height 13
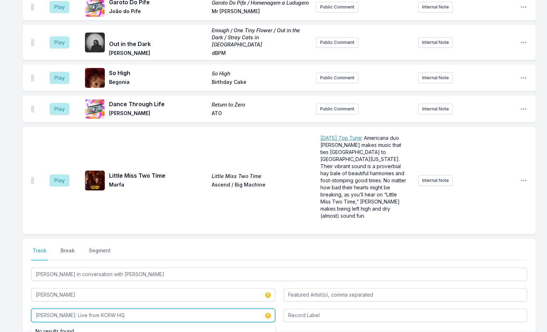
click at [87, 309] on input "[PERSON_NAME]: Live from KCRW HQ" at bounding box center [153, 315] width 244 height 13
paste input "in conversation with [PERSON_NAME]"
type input "[PERSON_NAME] in conversation with [PERSON_NAME]"
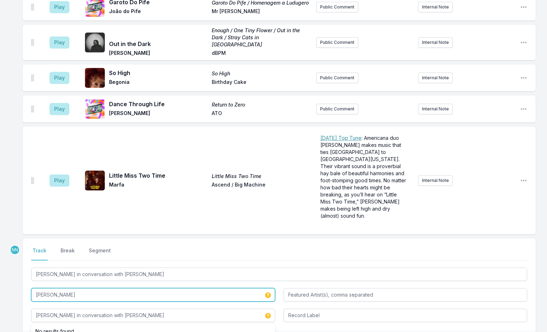
click at [80, 288] on input "[PERSON_NAME]" at bounding box center [153, 294] width 244 height 13
type input "[PERSON_NAME]: Live From KCRW HQ"
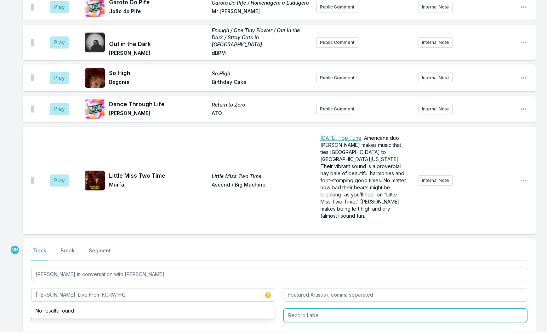
click at [300, 309] on input "Record Label" at bounding box center [405, 315] width 244 height 13
type input "KCRW"
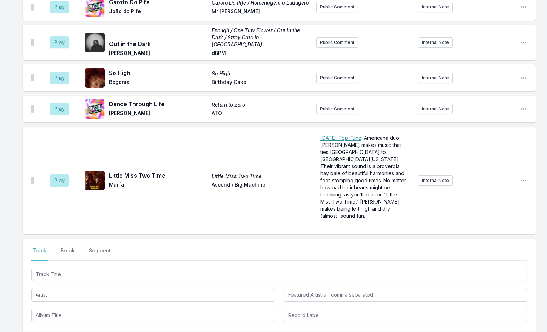
scroll to position [1600, 0]
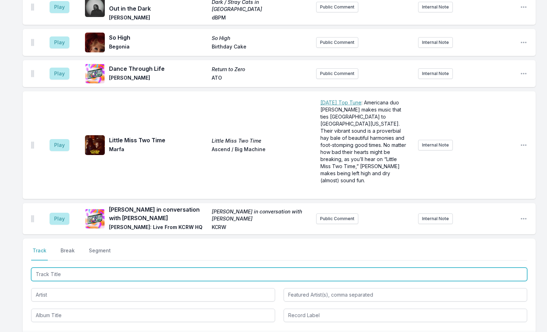
click at [103, 267] on input "Track Title" at bounding box center [279, 273] width 496 height 13
type input "H"
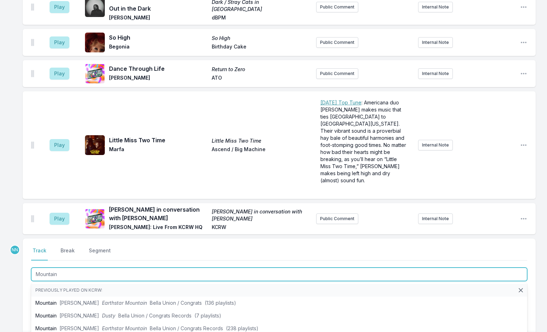
type input "Mountain"
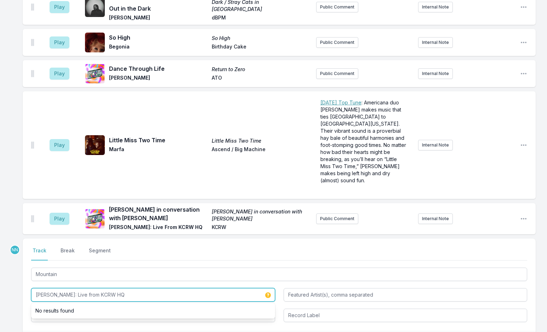
type input "[PERSON_NAME]: Live from KCRW HQ"
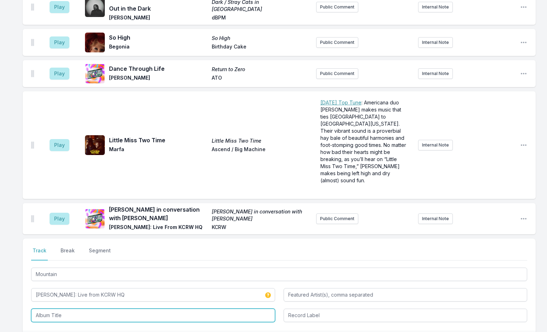
click at [85, 309] on input "Album Title" at bounding box center [153, 315] width 244 height 13
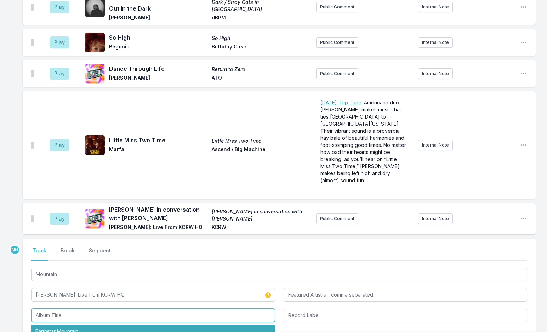
click at [85, 325] on li "Earthstar Mountain" at bounding box center [153, 331] width 244 height 13
type input "Earthstar Mountain"
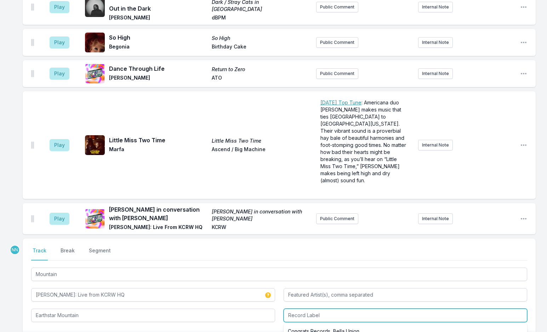
click at [295, 309] on input "Record Label" at bounding box center [405, 315] width 244 height 13
type input "Bella Union / KCRW"
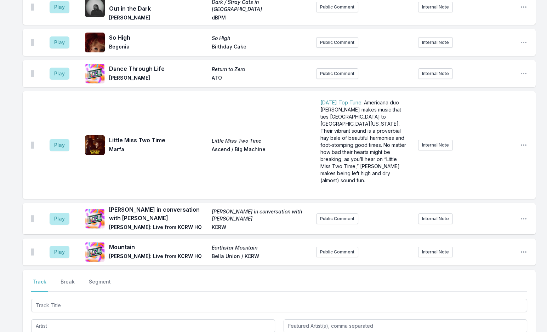
scroll to position [1631, 0]
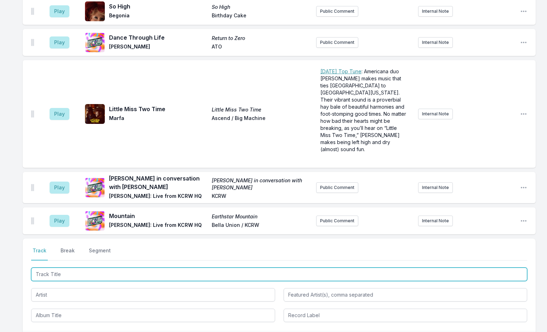
click at [74, 267] on input "Track Title" at bounding box center [279, 273] width 496 height 13
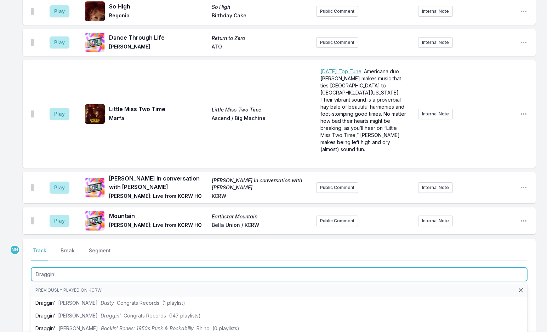
type input "Draggin'"
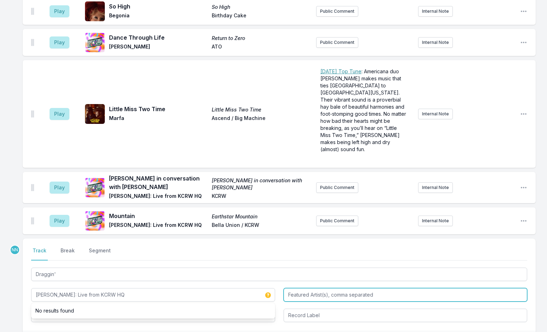
type input "[PERSON_NAME]: Live from KCRW HQ"
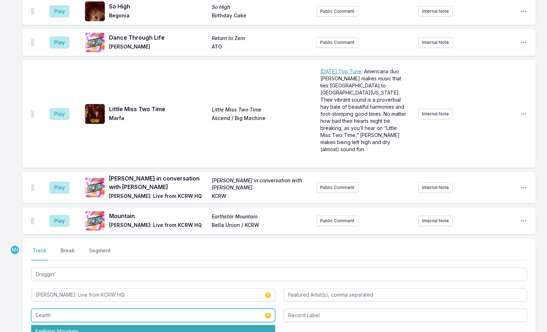
click at [71, 325] on li "Earthstar Mountain" at bounding box center [153, 331] width 244 height 13
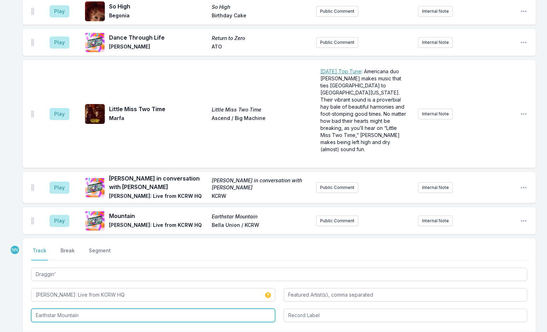
type input "Earthstar Mountain"
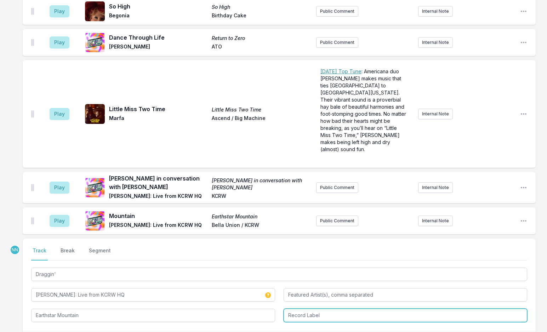
click at [303, 309] on input "Record Label" at bounding box center [405, 315] width 244 height 13
type input "Bella Union / KCRW"
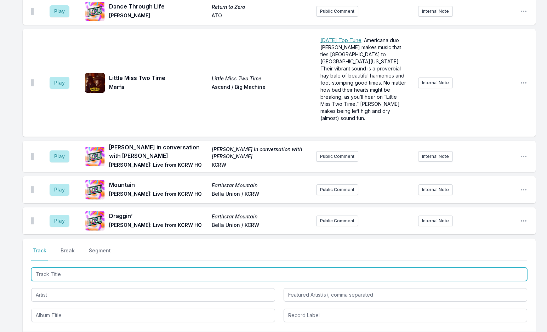
click at [73, 267] on input "Track Title" at bounding box center [279, 273] width 496 height 13
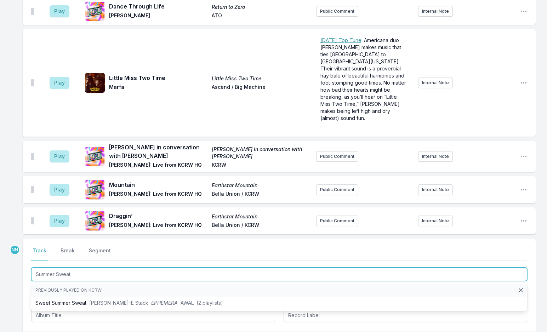
type input "Summer Sweat"
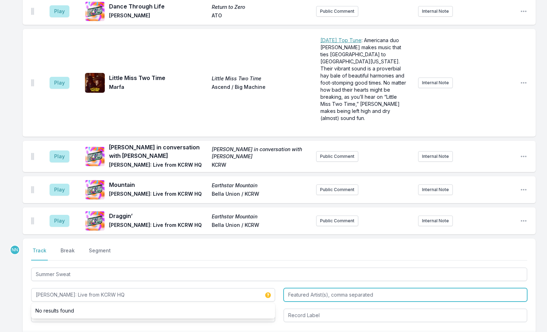
type input "[PERSON_NAME]: Live from KCRW HQ"
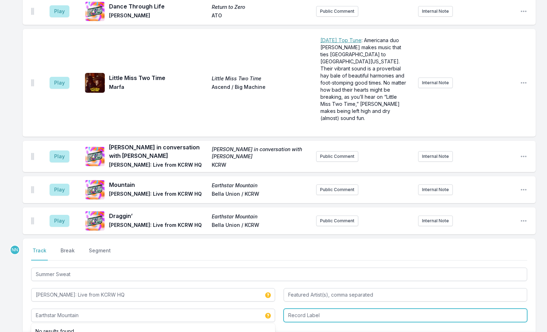
type input "Earthstar Mountain"
type input "Bella Union / KCRW"
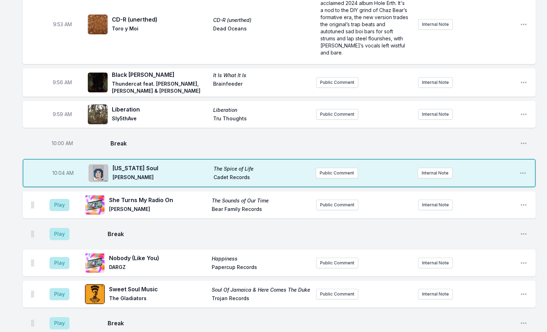
scroll to position [632, 0]
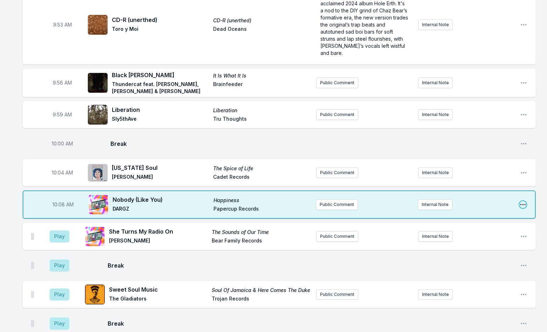
click at [521, 201] on icon "Open playlist item options" at bounding box center [522, 204] width 7 height 7
click at [485, 225] on button "Edit Track Details" at bounding box center [486, 231] width 79 height 13
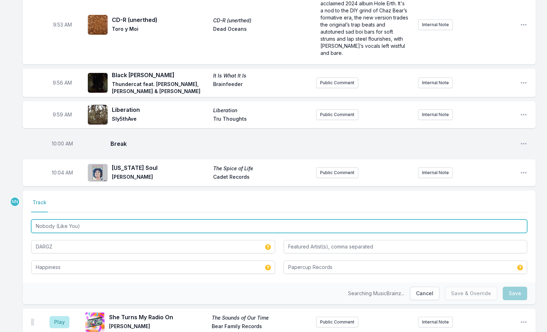
click at [54, 219] on input "Nobody (Like You)" at bounding box center [279, 225] width 496 height 13
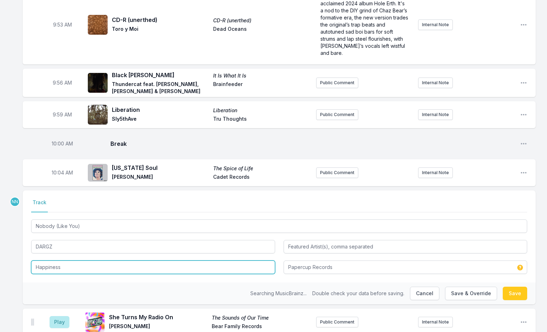
click at [58, 260] on input "Happiness" at bounding box center [153, 266] width 244 height 13
paste input "Nobody (Like You)"
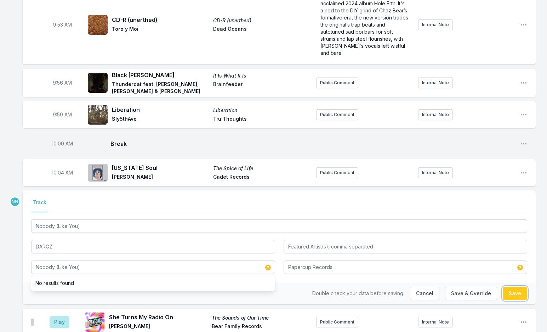
click at [518, 287] on button "Save" at bounding box center [514, 293] width 24 height 13
type input "Happiness"
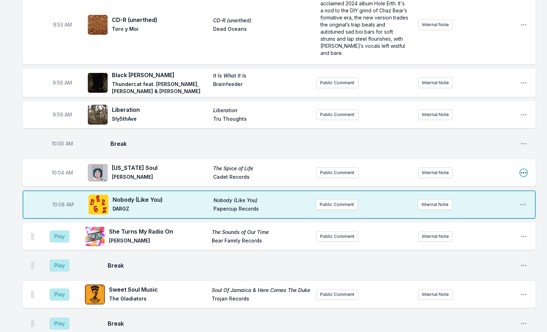
click at [525, 169] on icon "Open playlist item options" at bounding box center [523, 172] width 7 height 7
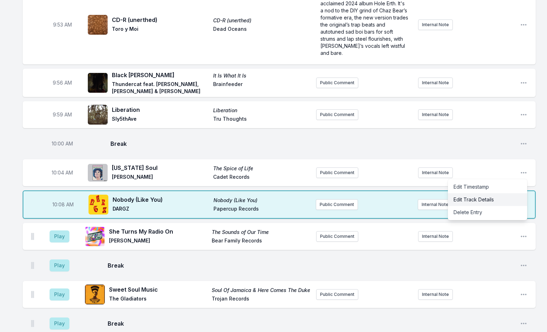
click at [479, 193] on button "Edit Track Details" at bounding box center [487, 199] width 79 height 13
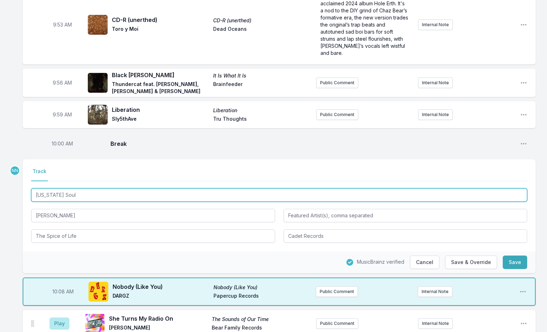
click at [136, 188] on input "[US_STATE] Soul" at bounding box center [279, 194] width 496 height 13
type input "[US_STATE] Soul - Diplo Remix"
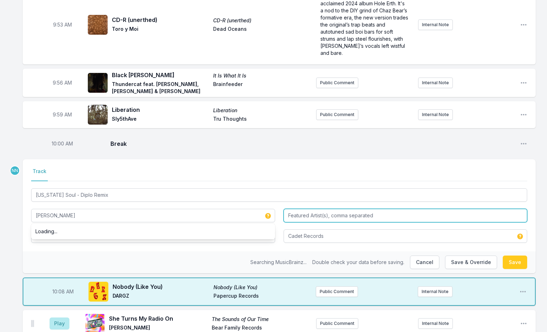
type input "[PERSON_NAME]"
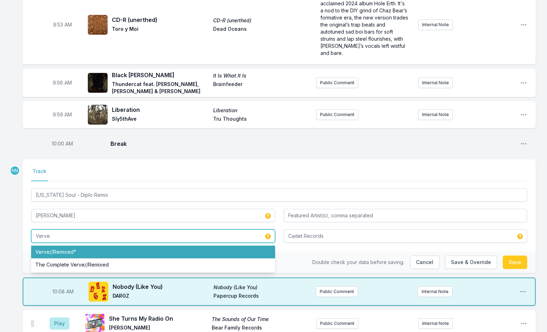
click at [100, 246] on li "Verve//Remixed⁴" at bounding box center [153, 252] width 244 height 13
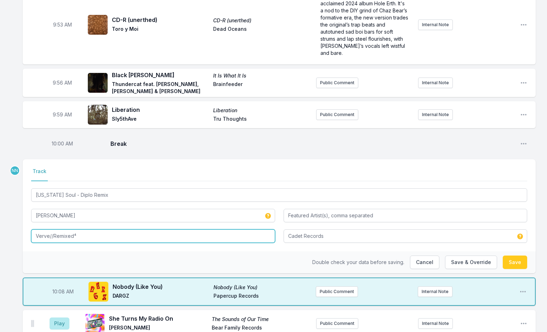
type input "Verve//Remixed⁴"
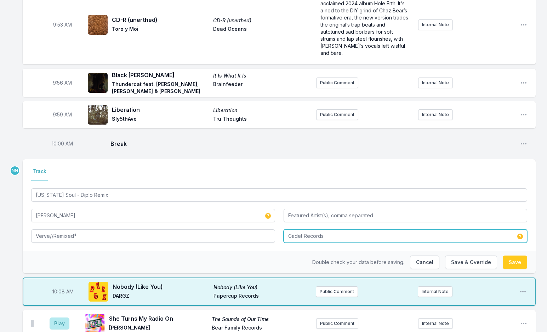
click at [342, 229] on input "Cadet Records" at bounding box center [405, 235] width 244 height 13
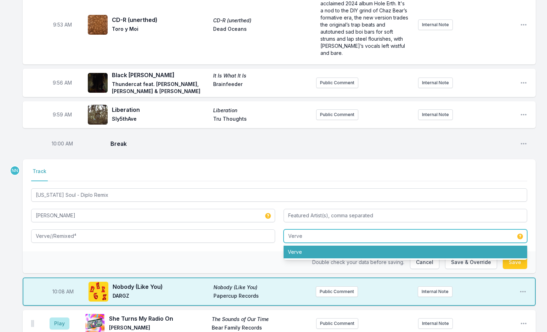
click at [339, 246] on li "Verve" at bounding box center [405, 252] width 244 height 13
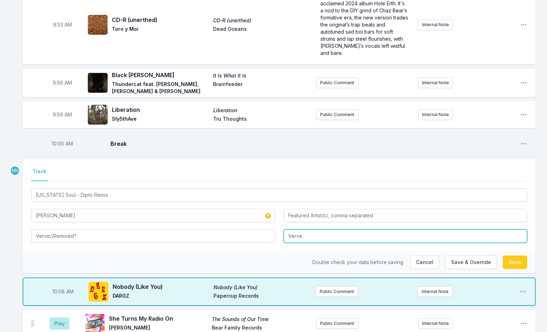
type input "Verve"
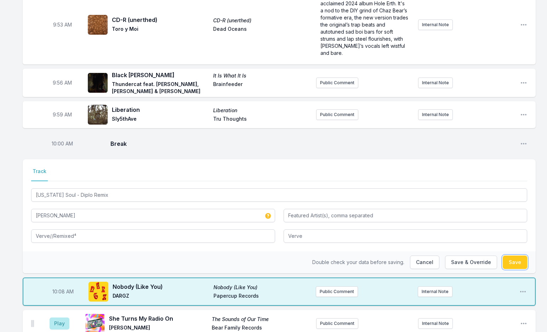
click at [512, 255] on button "Save" at bounding box center [514, 261] width 24 height 13
type input "[US_STATE] Soul"
type input "The Spice of Life"
type input "Cadet Records"
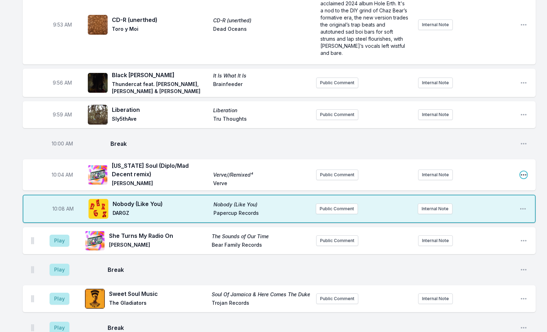
click at [522, 171] on icon "Open playlist item options" at bounding box center [523, 174] width 7 height 7
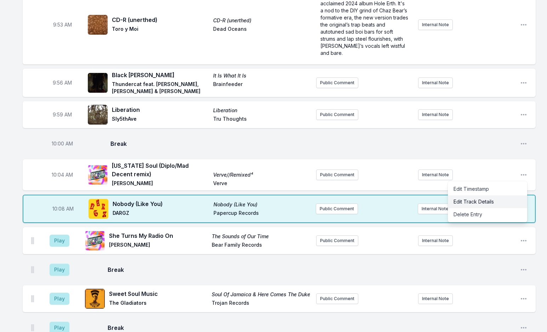
click at [482, 195] on button "Edit Track Details" at bounding box center [487, 201] width 79 height 13
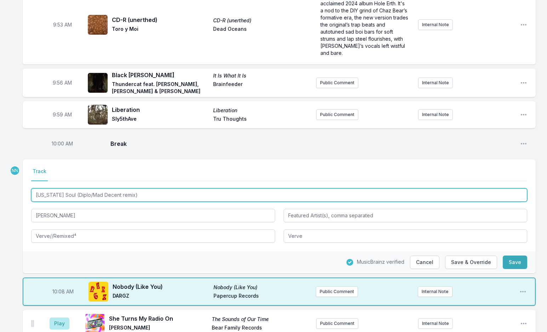
click at [116, 188] on input "[US_STATE] Soul (Diplo/Mad Decent remix)" at bounding box center [279, 194] width 496 height 13
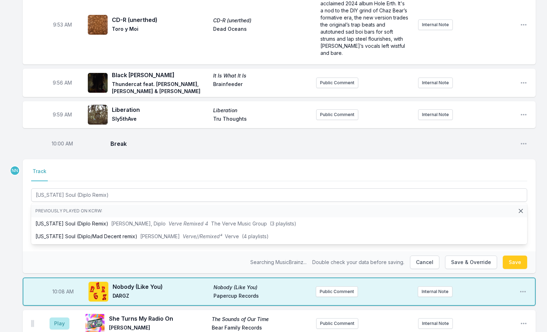
click at [125, 168] on nav "Track" at bounding box center [279, 174] width 496 height 13
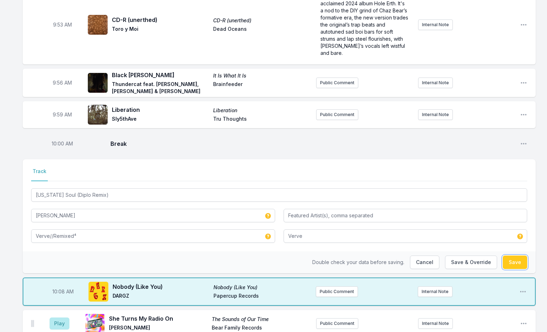
click at [517, 255] on button "Save" at bounding box center [514, 261] width 24 height 13
type input "[US_STATE] Soul (Diplo/Mad Decent remix)"
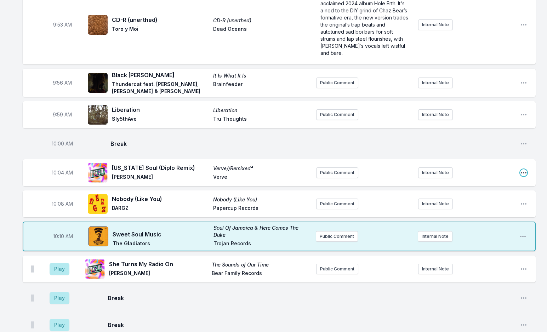
click at [521, 172] on icon "Open playlist item options" at bounding box center [523, 172] width 6 height 1
click at [472, 193] on button "Edit Track Details" at bounding box center [487, 199] width 79 height 13
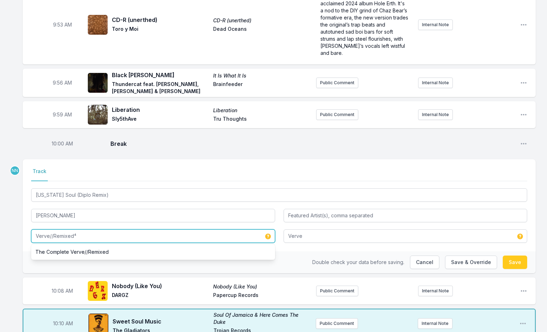
click at [134, 229] on input "Verve//Remixed⁴" at bounding box center [153, 235] width 244 height 13
click at [54, 229] on input "Verve//Remixed 4" at bounding box center [153, 235] width 244 height 13
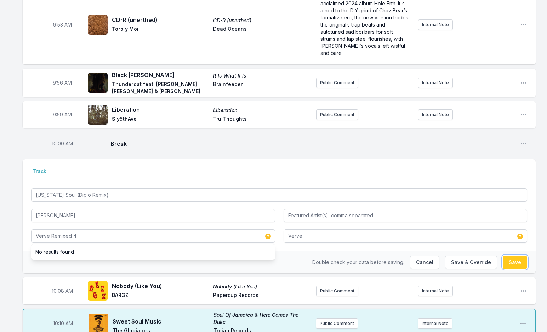
click at [513, 255] on button "Save" at bounding box center [514, 261] width 24 height 13
type input "Verve//Remixed⁴"
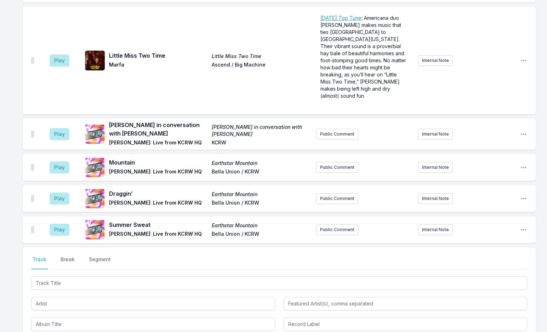
scroll to position [1711, 0]
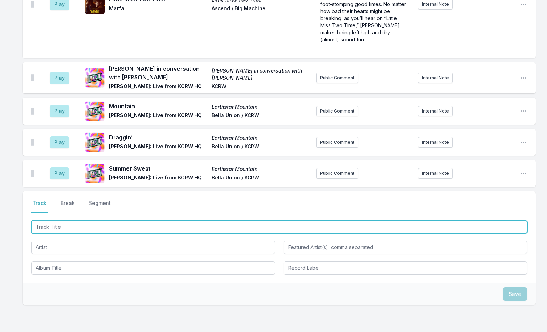
click at [101, 220] on input "Track Title" at bounding box center [279, 226] width 496 height 13
type input "Under the Sun"
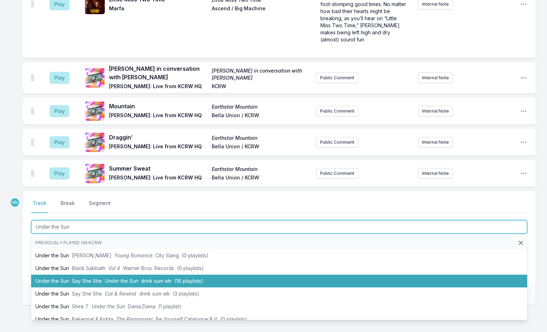
click at [98, 278] on span "Say She She" at bounding box center [87, 281] width 30 height 6
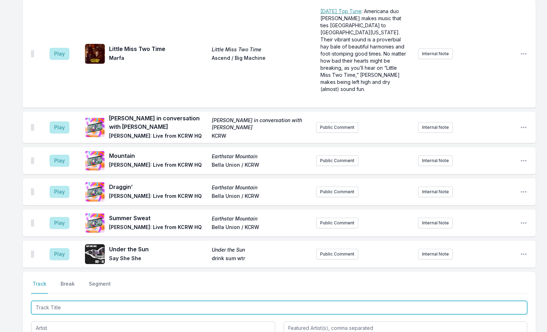
scroll to position [1742, 0]
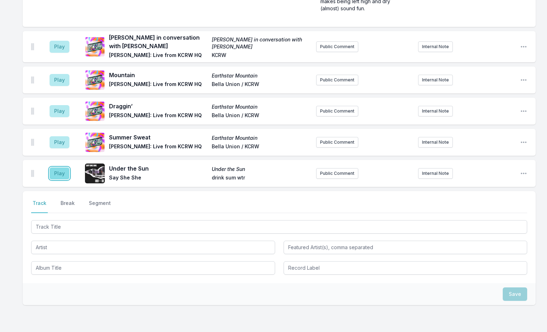
click at [55, 167] on button "Play" at bounding box center [60, 173] width 20 height 12
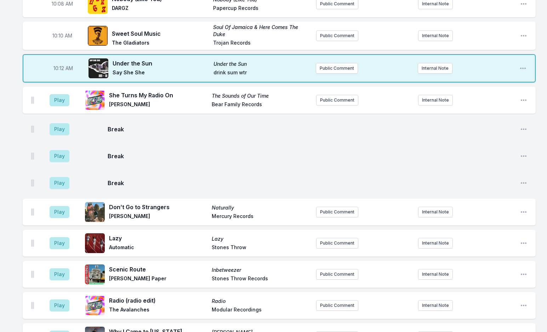
scroll to position [822, 0]
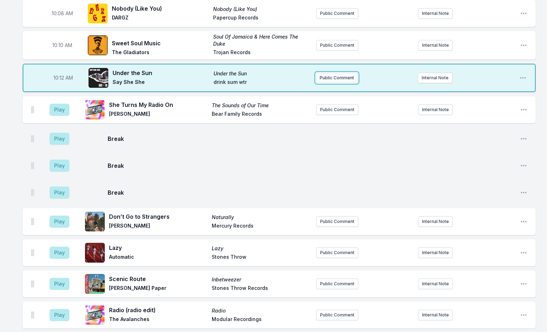
click at [343, 73] on button "Public Comment" at bounding box center [337, 78] width 42 height 11
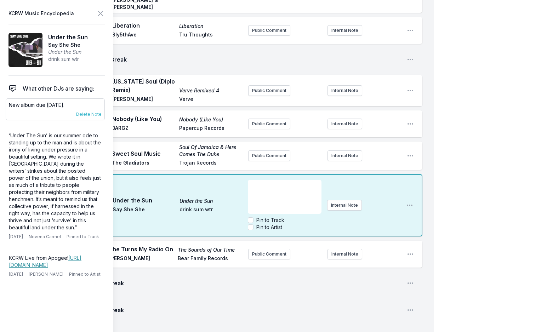
click at [53, 105] on p "New album due [DATE]." at bounding box center [55, 105] width 93 height 7
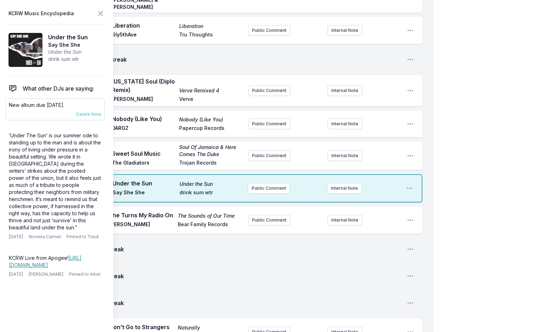
click at [53, 105] on p "New album due [DATE]." at bounding box center [55, 105] width 93 height 7
click at [43, 106] on p "New album due [DATE]." at bounding box center [55, 105] width 93 height 7
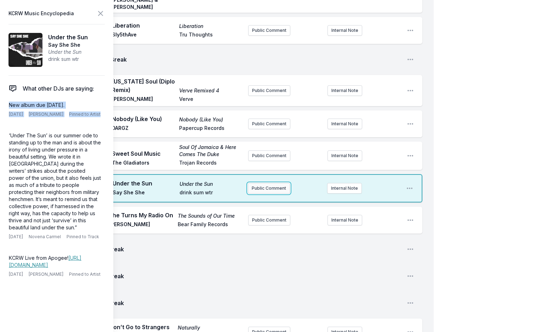
click at [265, 183] on button "Public Comment" at bounding box center [269, 188] width 42 height 11
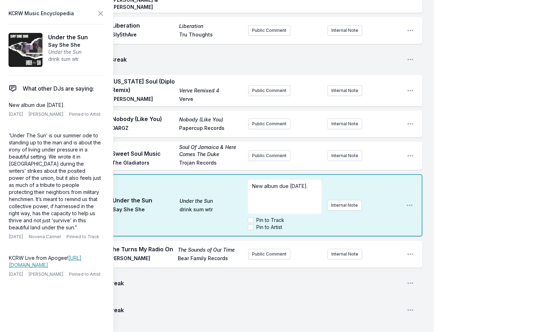
click at [279, 183] on span "New album due [DATE]." at bounding box center [280, 186] width 56 height 6
click at [276, 183] on span "New album due [DATE]." at bounding box center [280, 186] width 56 height 6
click at [98, 13] on icon at bounding box center [100, 13] width 8 height 8
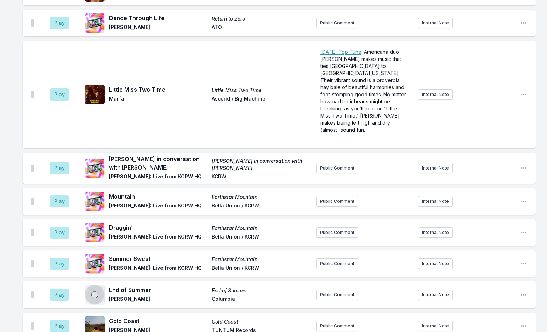
scroll to position [1778, 0]
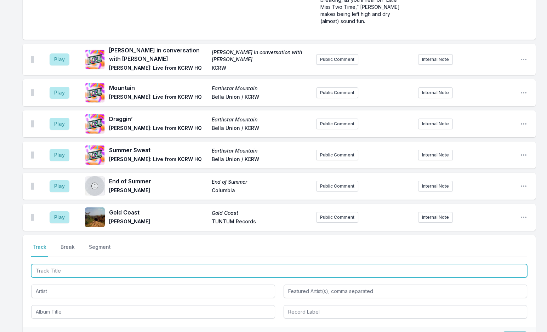
click at [105, 264] on input "Track Title" at bounding box center [279, 270] width 496 height 13
type input "Free"
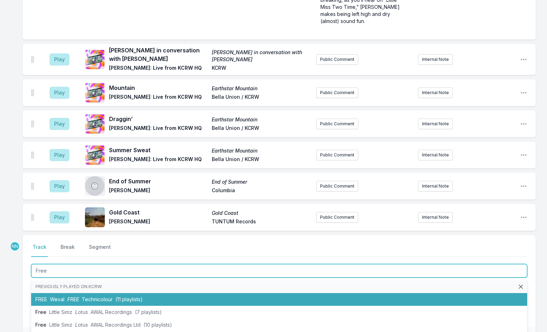
click at [88, 296] on span "Technicolour" at bounding box center [97, 299] width 31 height 6
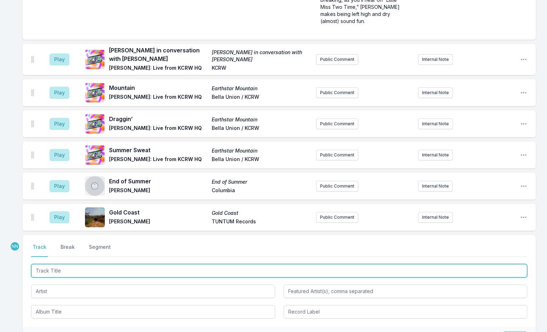
scroll to position [1809, 0]
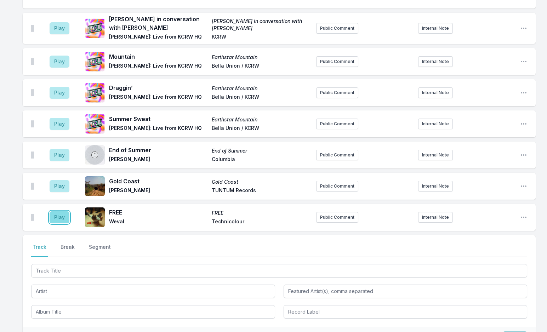
click at [57, 211] on button "Play" at bounding box center [60, 217] width 20 height 12
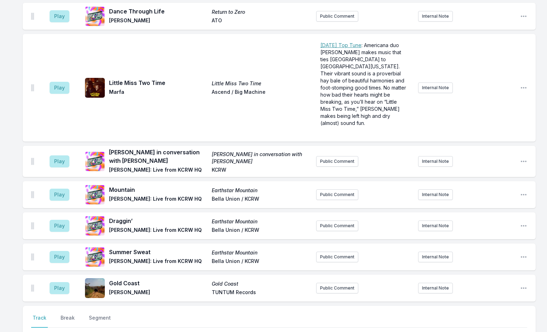
scroll to position [1853, 0]
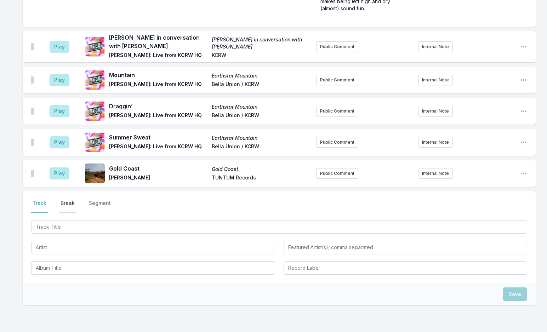
click at [67, 200] on button "Break" at bounding box center [67, 206] width 17 height 13
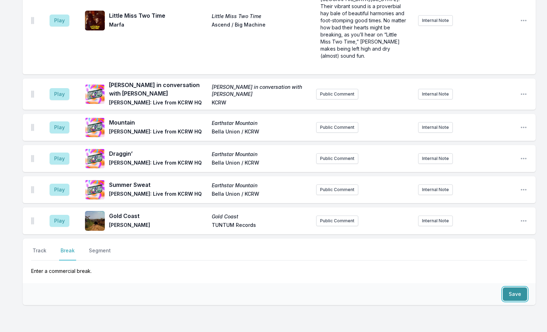
click at [509, 287] on button "Save" at bounding box center [514, 293] width 24 height 13
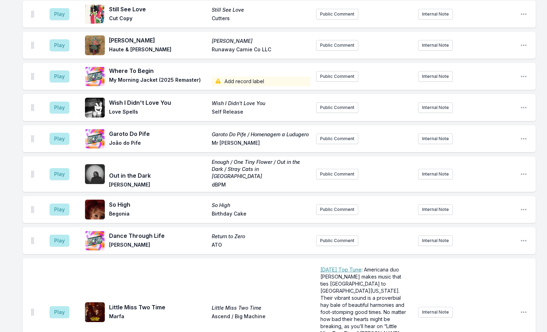
scroll to position [1761, 0]
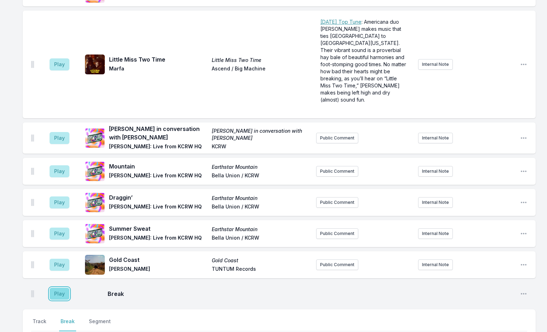
click at [63, 288] on button "Play" at bounding box center [60, 294] width 20 height 12
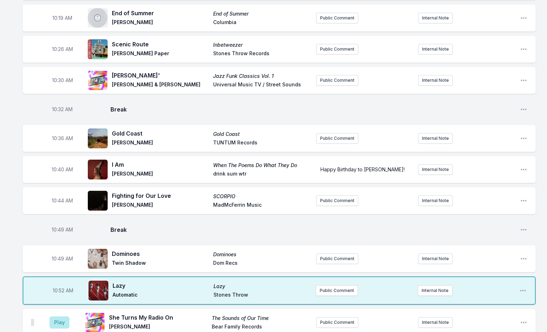
scroll to position [1054, 0]
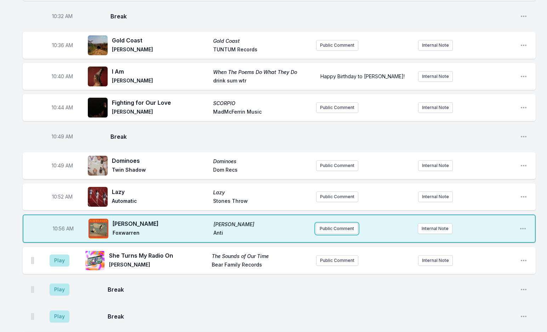
click at [329, 223] on button "Public Comment" at bounding box center [337, 228] width 42 height 11
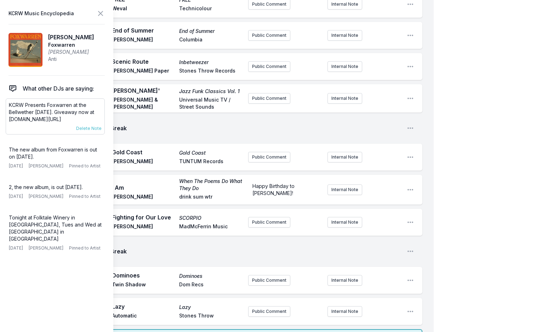
click at [58, 107] on p "KCRW Presents Foxwarren at the Bellwether [DATE]. Giveaway now at [DOMAIN_NAME]…" at bounding box center [55, 112] width 93 height 21
drag, startPoint x: 70, startPoint y: 113, endPoint x: 9, endPoint y: 104, distance: 61.1
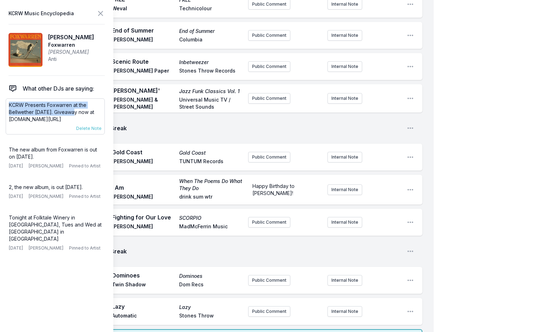
click at [9, 104] on p "KCRW Presents Foxwarren at the Bellwether [DATE]. Giveaway now at [DOMAIN_NAME]…" at bounding box center [55, 112] width 93 height 21
copy p "KCRW Presents Foxwarren at the Bellwether [DATE]"
click at [99, 15] on icon at bounding box center [100, 13] width 8 height 8
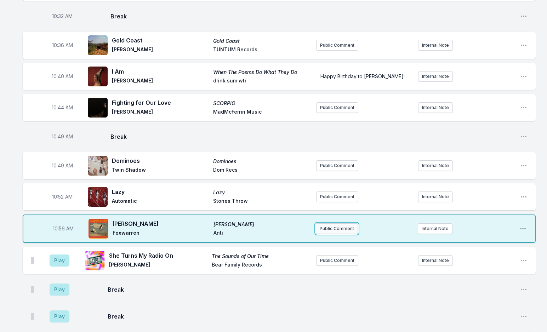
click at [318, 223] on button "Public Comment" at bounding box center [337, 228] width 42 height 11
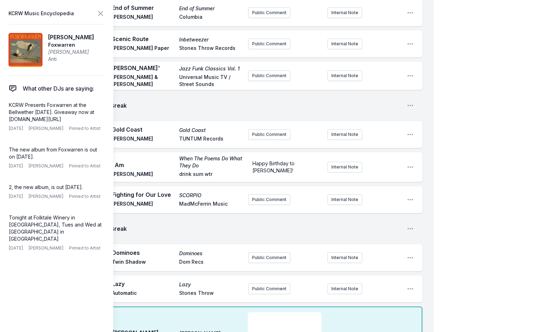
scroll to position [1089, 0]
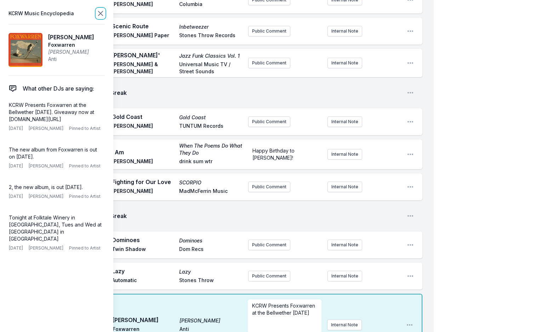
click at [101, 15] on icon at bounding box center [100, 13] width 8 height 8
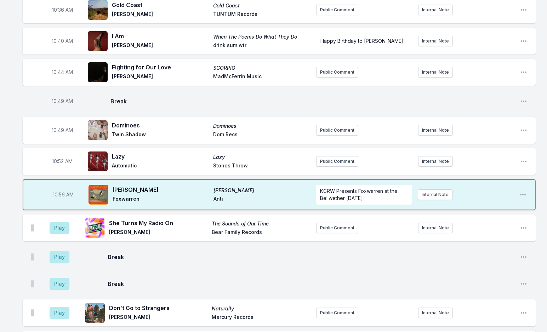
scroll to position [1124, 0]
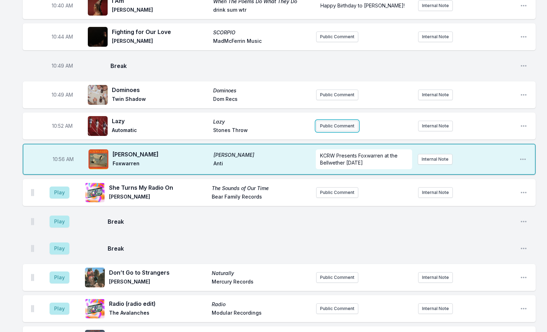
click at [331, 121] on button "Public Comment" at bounding box center [337, 126] width 42 height 11
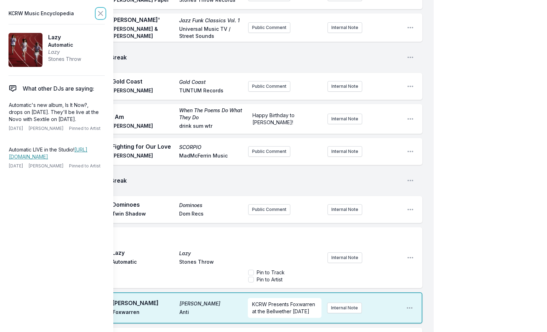
click at [99, 11] on icon at bounding box center [100, 13] width 8 height 8
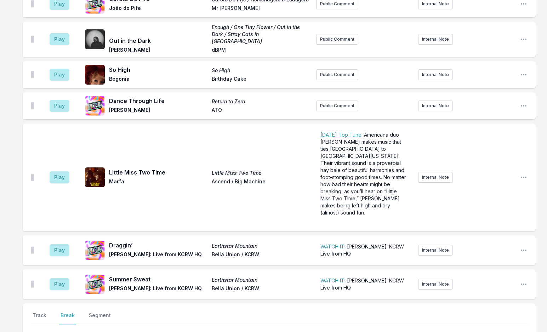
scroll to position [1937, 0]
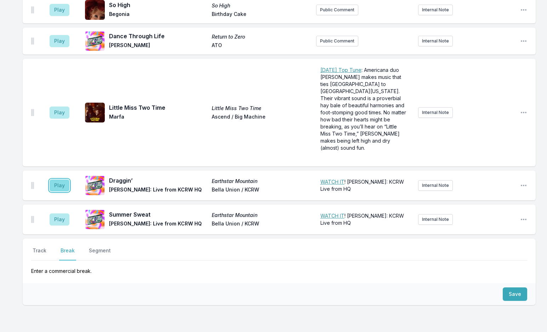
click at [57, 179] on button "Play" at bounding box center [60, 185] width 20 height 12
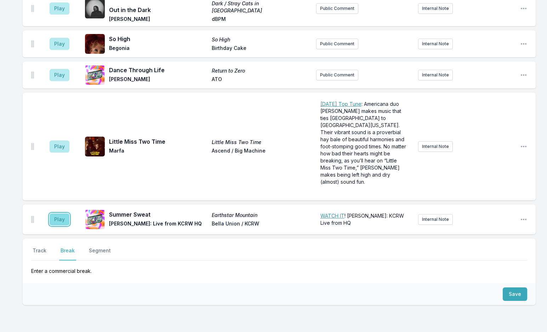
click at [59, 213] on button "Play" at bounding box center [60, 219] width 20 height 12
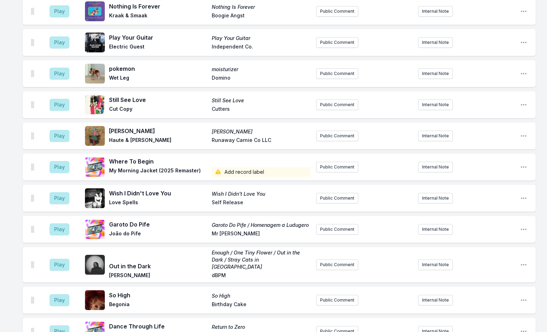
scroll to position [2091, 0]
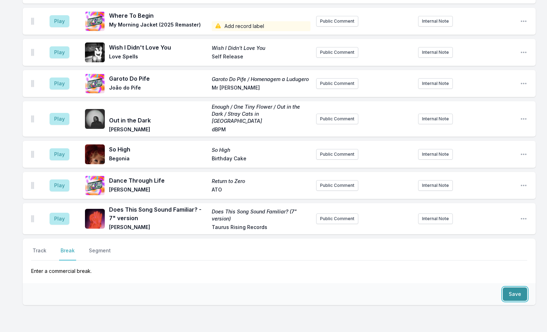
click at [516, 287] on button "Save" at bounding box center [514, 293] width 24 height 13
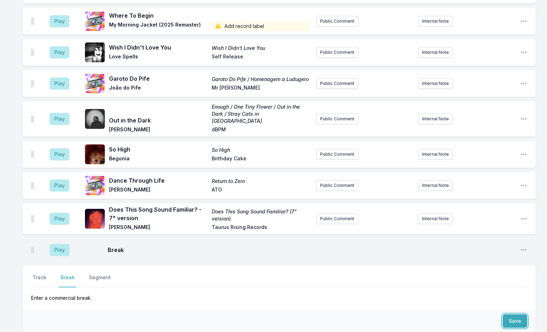
scroll to position [2118, 0]
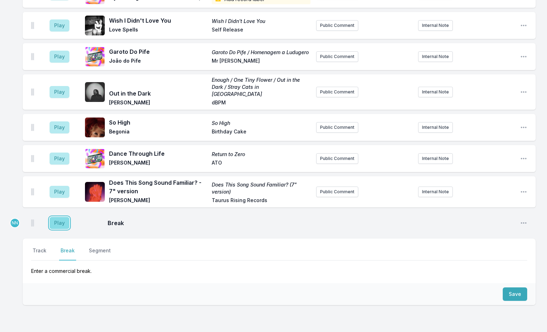
drag, startPoint x: 58, startPoint y: 179, endPoint x: 59, endPoint y: 159, distance: 20.2
click at [58, 217] on button "Play" at bounding box center [60, 223] width 20 height 12
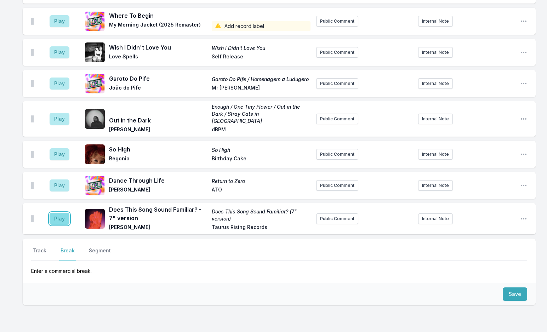
click at [62, 213] on button "Play" at bounding box center [60, 219] width 20 height 12
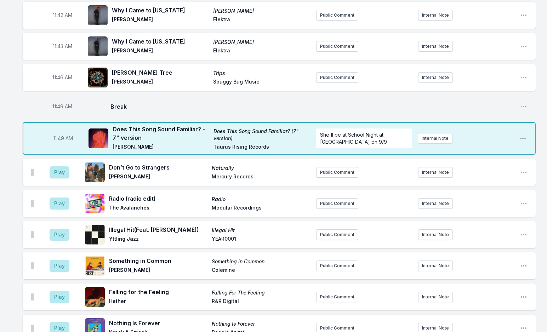
scroll to position [1693, 0]
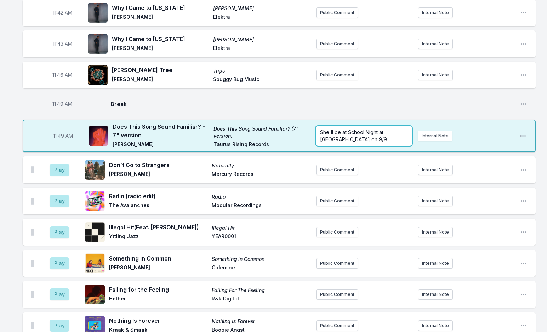
click at [361, 126] on div "She'll be at School Night at [GEOGRAPHIC_DATA] on 9/9" at bounding box center [364, 136] width 96 height 20
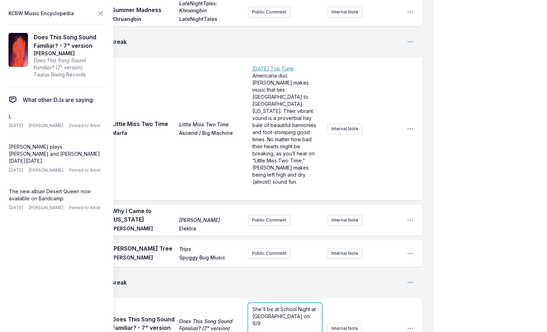
scroll to position [1657, 0]
